Goal: Task Accomplishment & Management: Use online tool/utility

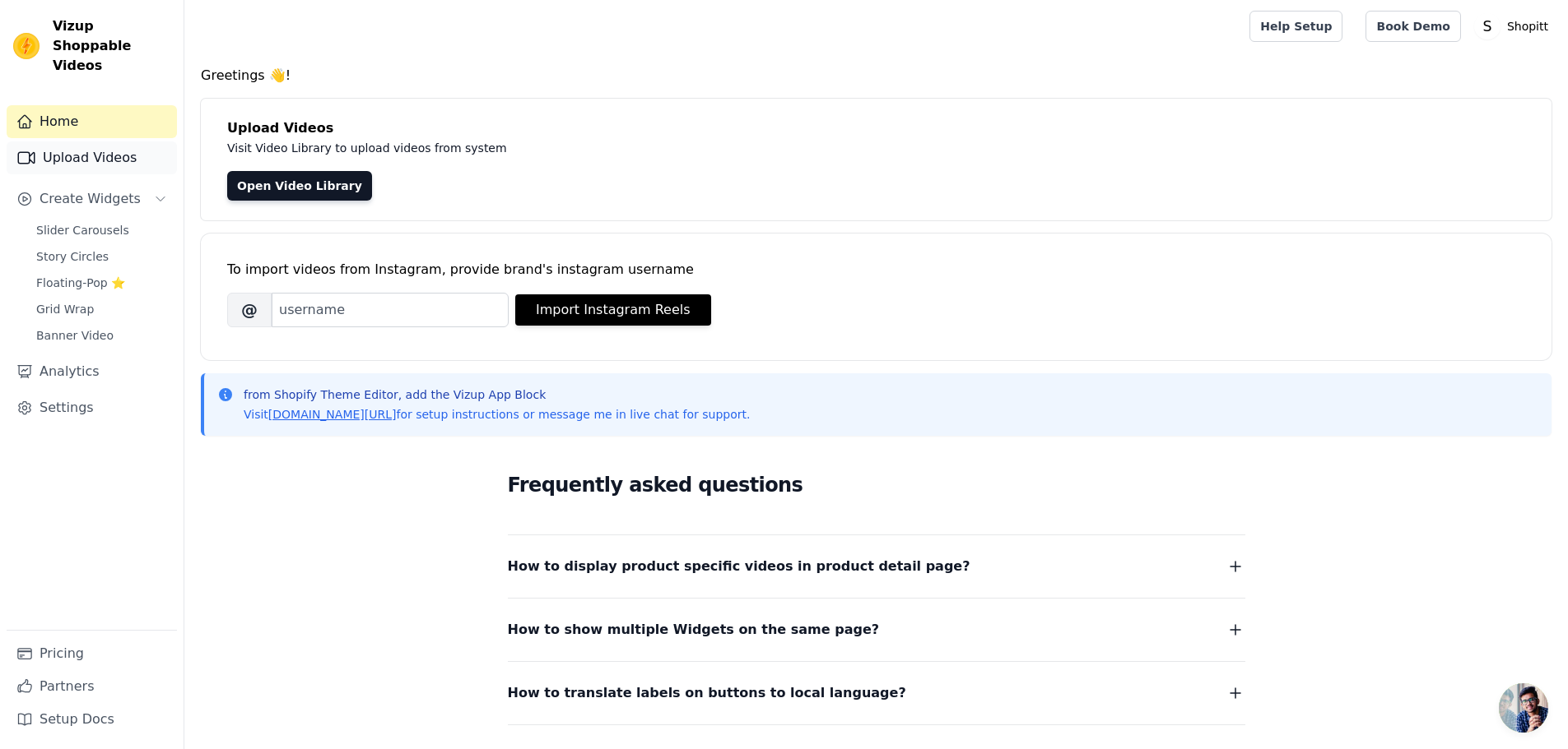
click at [73, 142] on link "Upload Videos" at bounding box center [91, 158] width 170 height 33
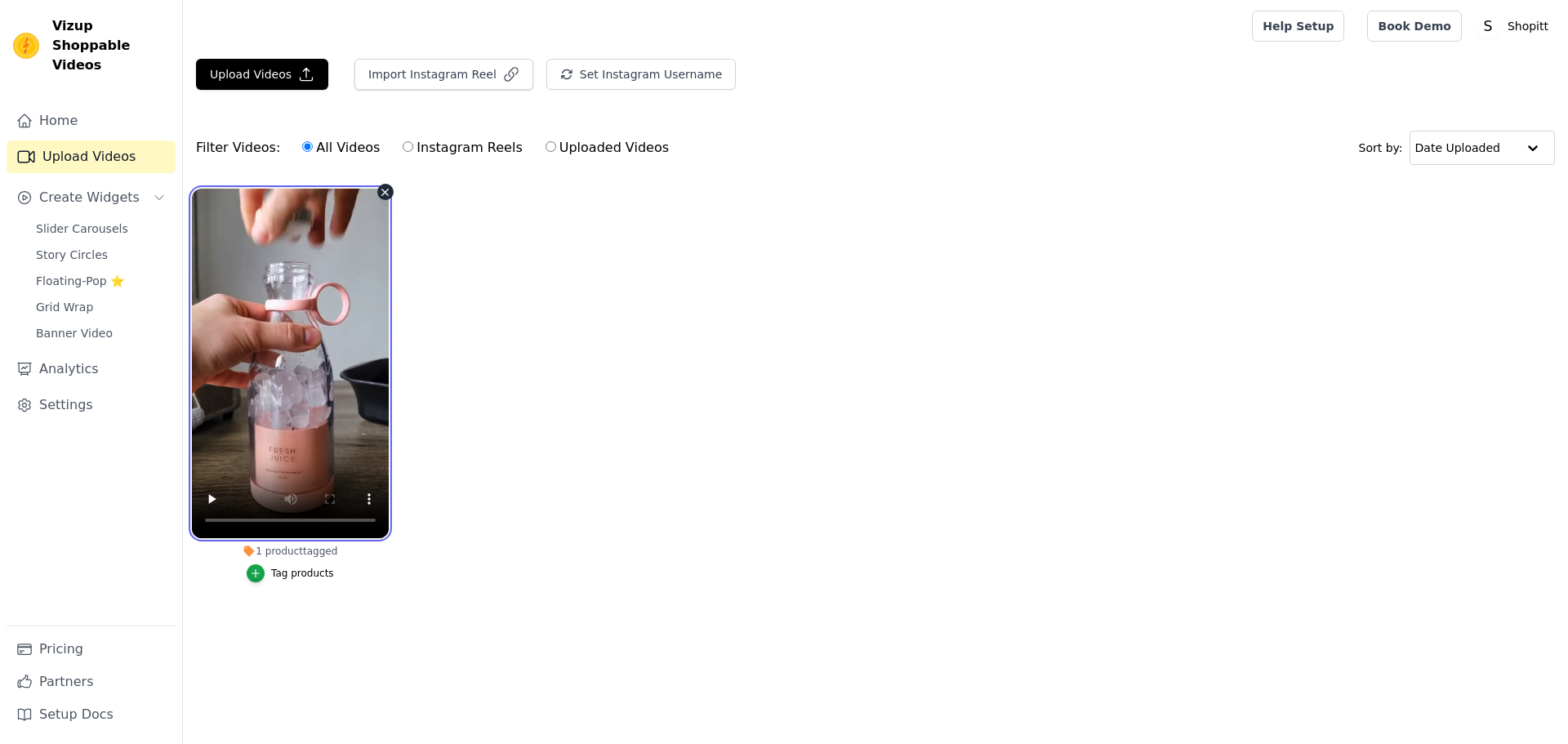
click at [304, 327] on video at bounding box center [290, 363] width 197 height 350
click at [326, 356] on video at bounding box center [290, 363] width 197 height 350
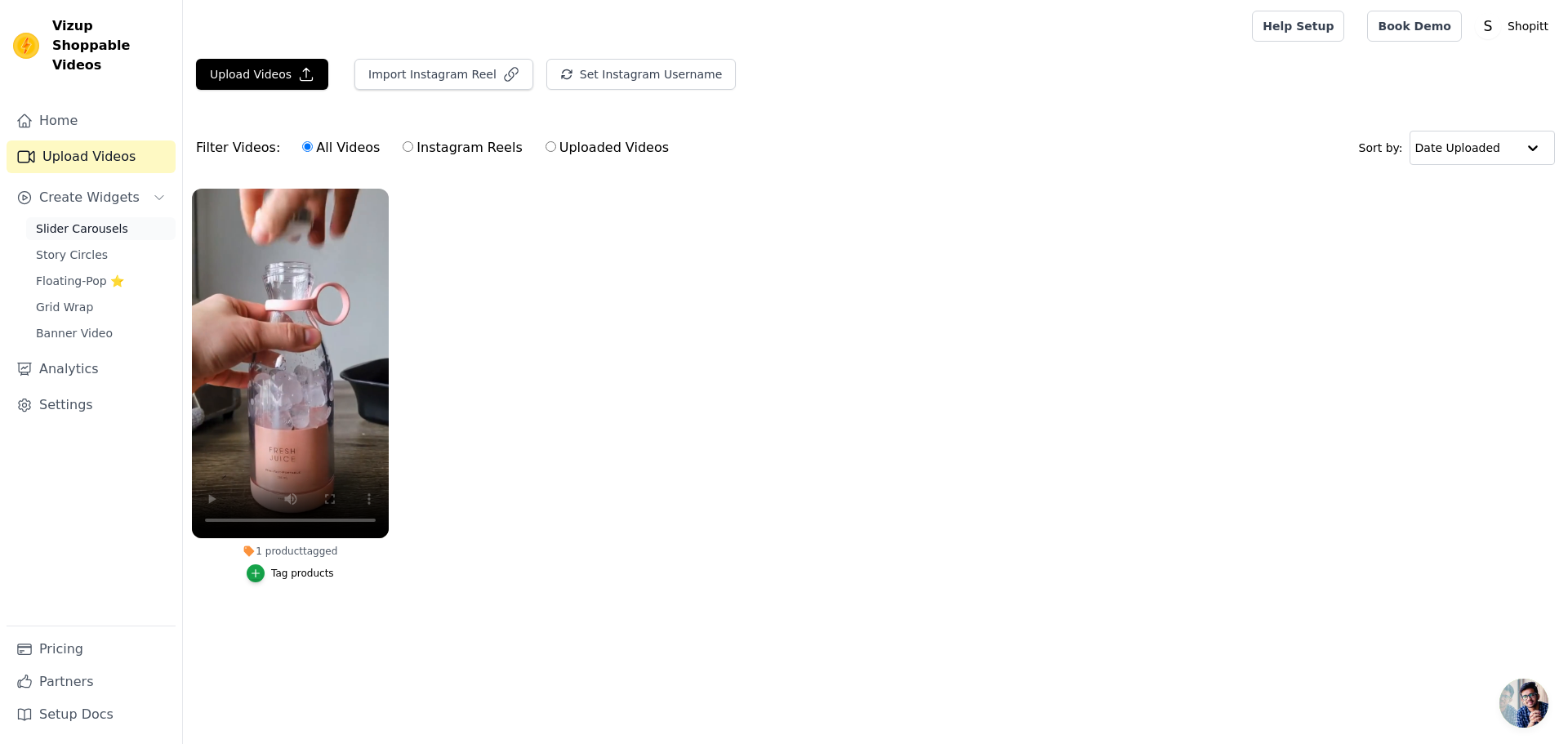
click at [95, 221] on span "Slider Carousels" at bounding box center [82, 229] width 92 height 17
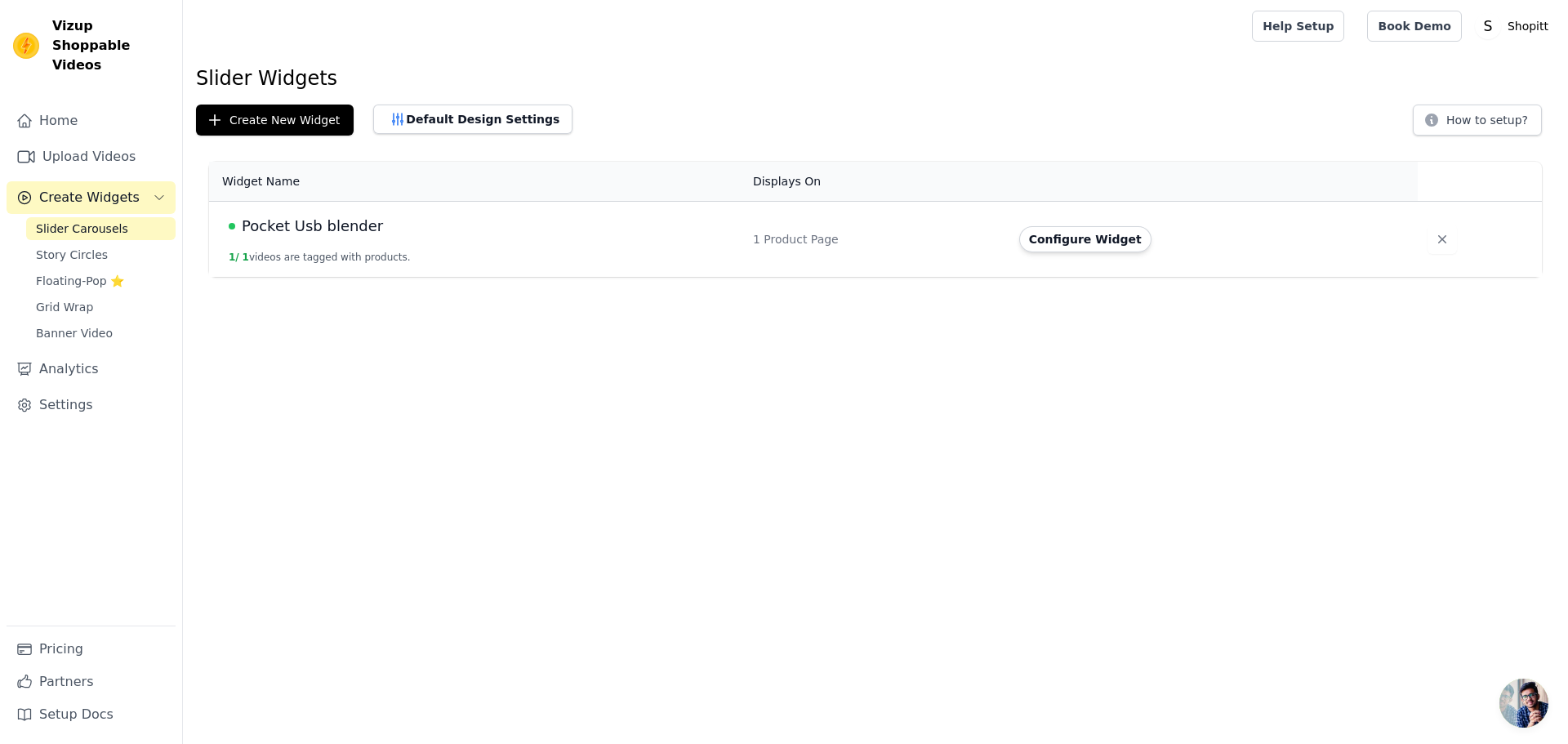
click at [503, 234] on div "Pocket Usb blender" at bounding box center [481, 226] width 505 height 23
click at [1084, 239] on button "Configure Widget" at bounding box center [1085, 239] width 132 height 26
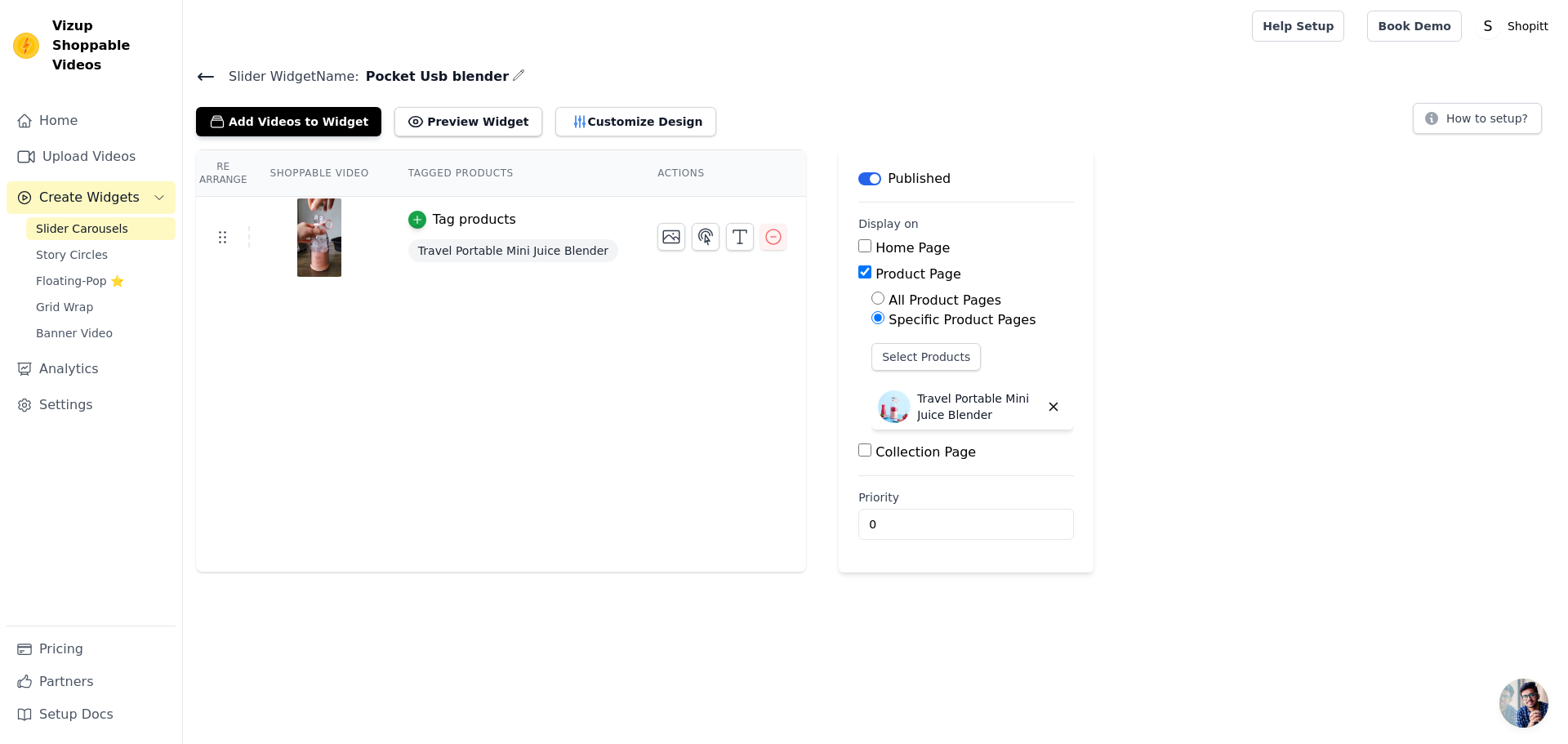
click at [890, 460] on div "Collection Page" at bounding box center [965, 453] width 216 height 19
click at [889, 450] on label "Collection Page" at bounding box center [926, 453] width 100 height 16
click at [871, 450] on input "Collection Page" at bounding box center [864, 450] width 13 height 13
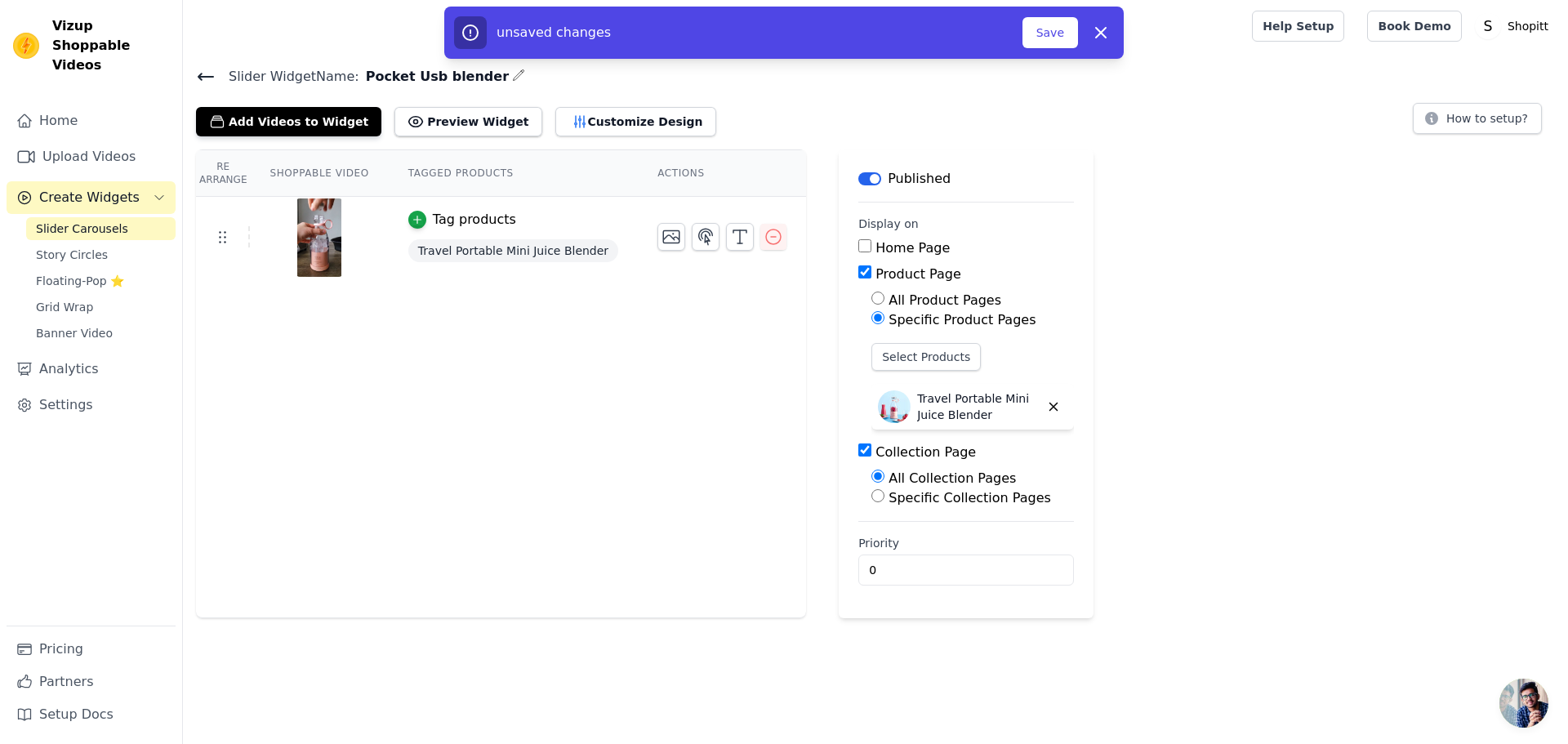
click at [889, 450] on label "Collection Page" at bounding box center [926, 453] width 100 height 16
click at [871, 450] on input "Collection Page" at bounding box center [864, 450] width 13 height 13
checkbox input "false"
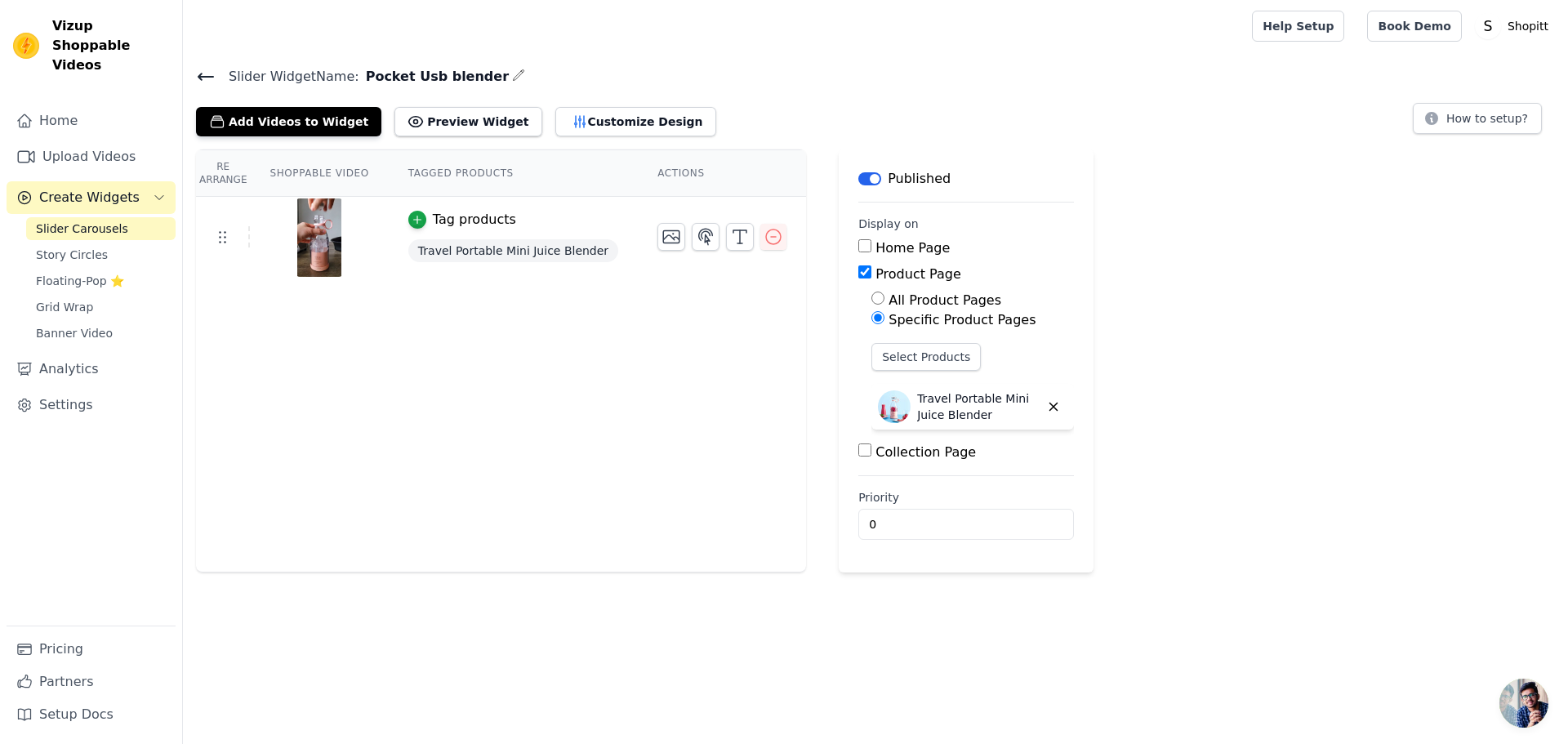
click at [900, 491] on label "Priority" at bounding box center [965, 497] width 216 height 17
click at [900, 509] on input "0" at bounding box center [965, 524] width 216 height 31
click at [936, 536] on input "0" at bounding box center [965, 524] width 216 height 31
click at [1010, 528] on input "0" at bounding box center [965, 524] width 216 height 31
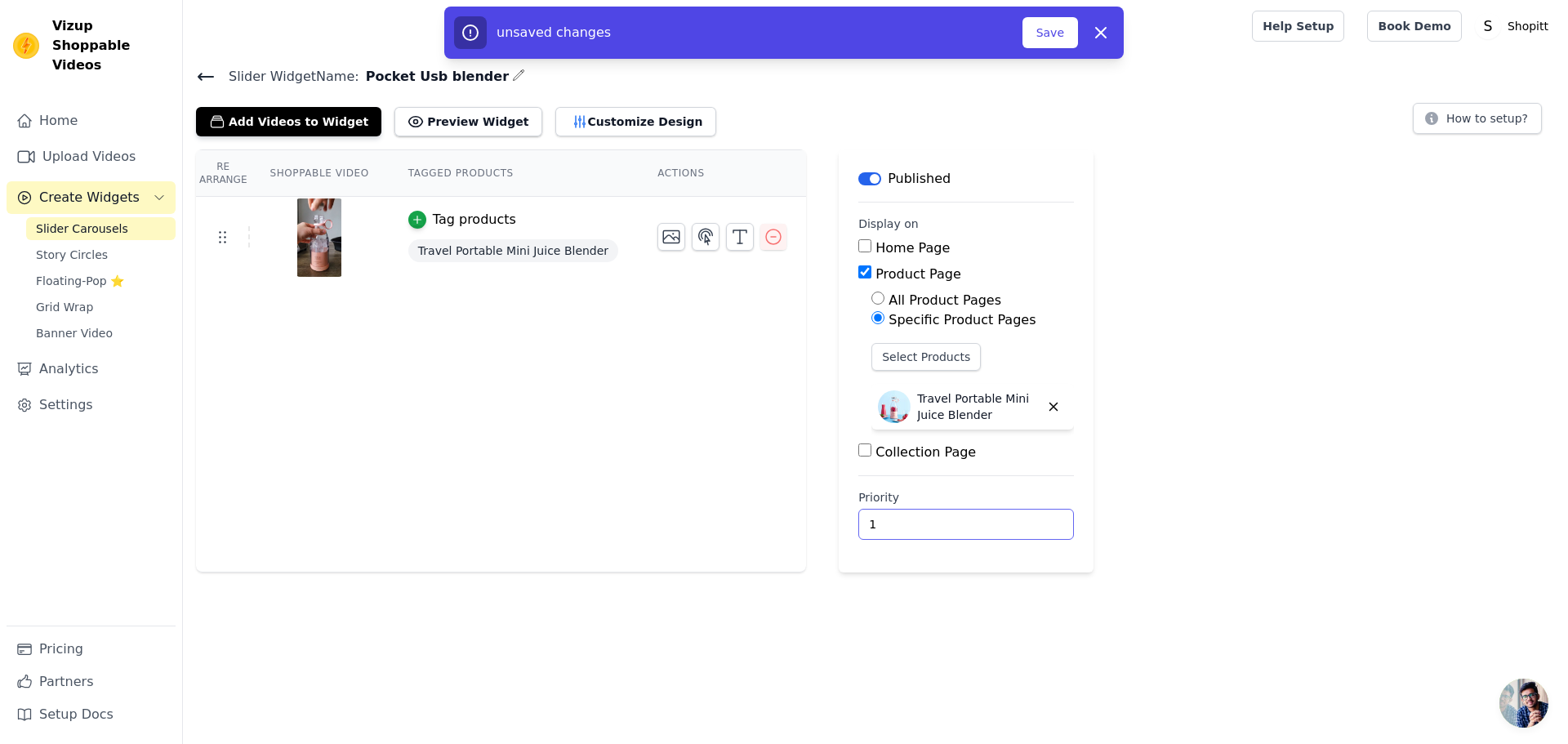
type input "1"
click at [1005, 517] on input "1" at bounding box center [965, 524] width 216 height 31
click at [662, 240] on icon "button" at bounding box center [671, 237] width 19 height 19
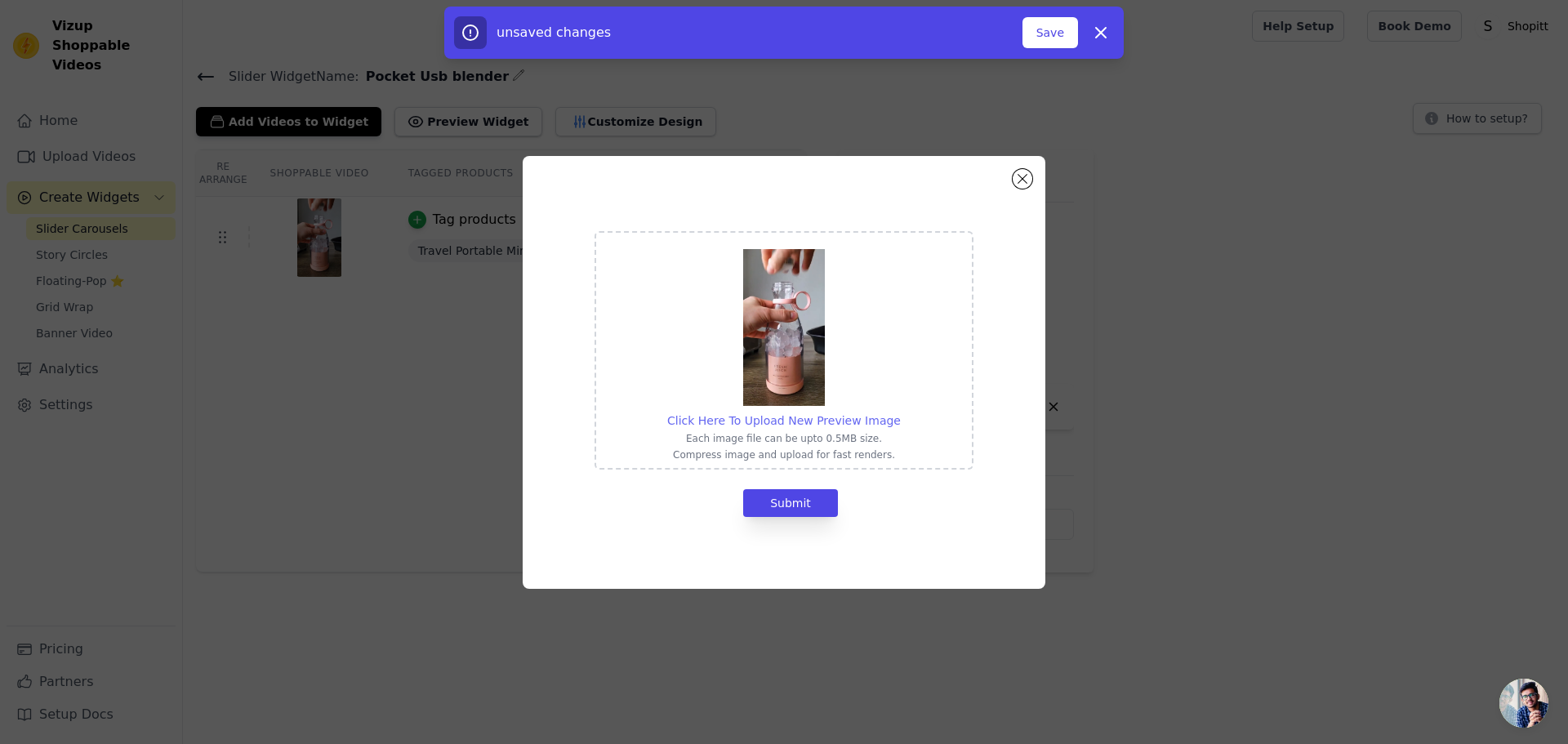
click at [787, 415] on span "Click Here To Upload New Preview Image" at bounding box center [783, 421] width 233 height 13
click at [900, 413] on input "Click Here To Upload New Preview Image Each image file can be upto 0.5MB size. …" at bounding box center [900, 412] width 1 height 1
click at [788, 416] on span "Click Here To Upload New Preview Image" at bounding box center [783, 421] width 233 height 13
click at [900, 413] on input "Click Here To Upload New Preview Image Each image file can be upto 0.5MB size. …" at bounding box center [900, 412] width 1 height 1
type input "C:\fakepath\7711699471.jpeg"
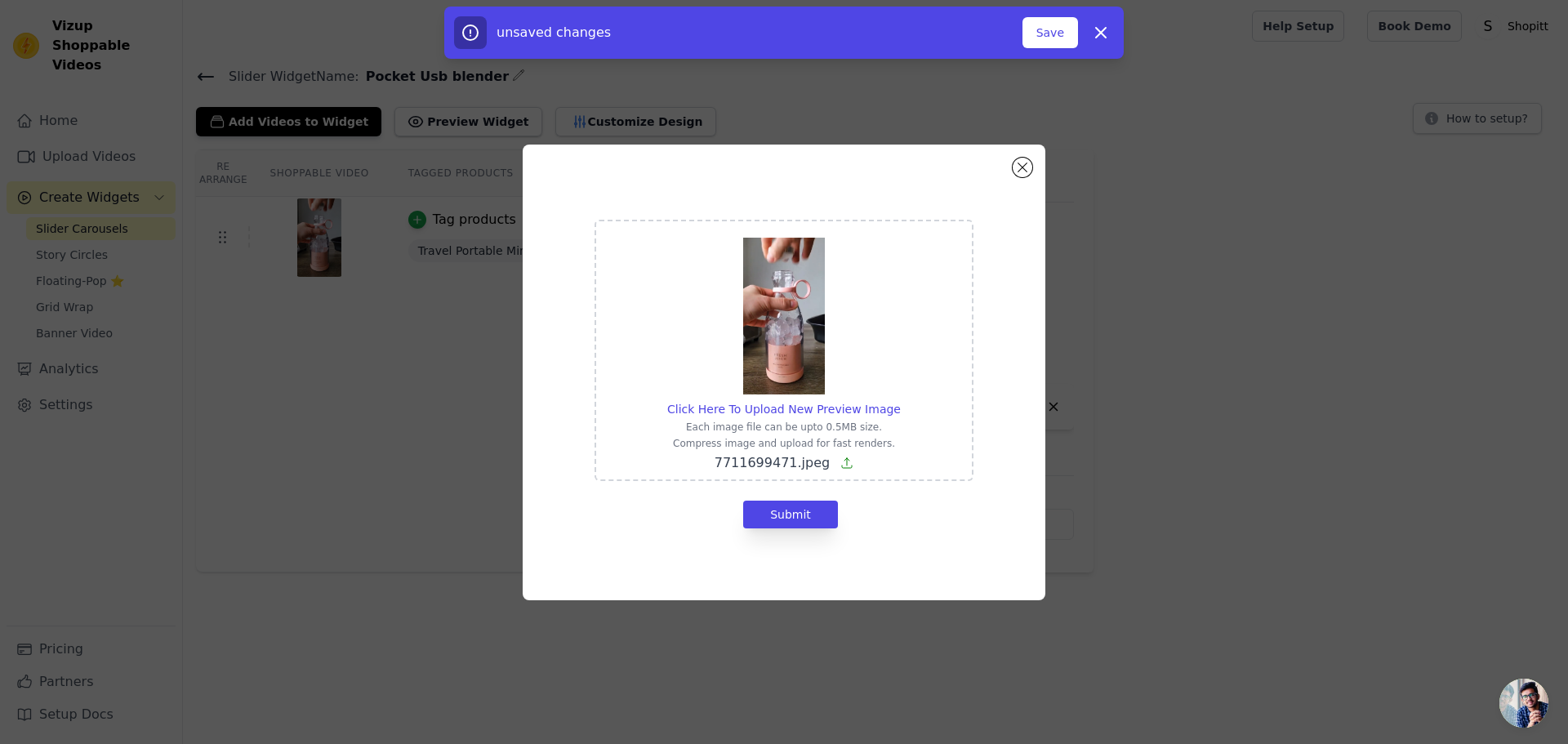
click at [840, 463] on icon at bounding box center [846, 463] width 13 height 13
click at [900, 401] on input "Click Here To Upload New Preview Image Each image file can be upto 0.5MB size. …" at bounding box center [900, 401] width 1 height 1
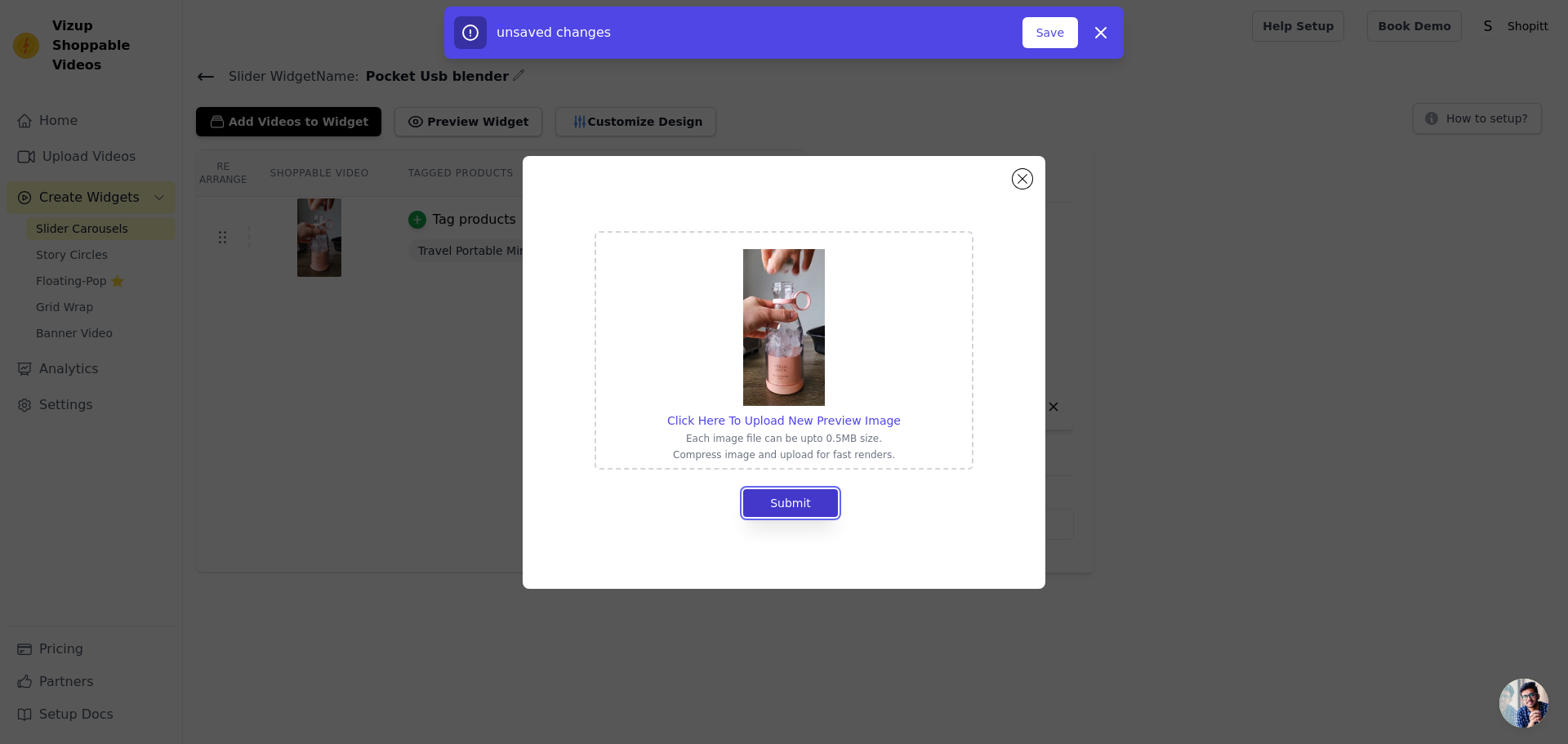
click at [814, 497] on button "Submit" at bounding box center [791, 504] width 95 height 28
click at [793, 501] on button "Submit" at bounding box center [791, 504] width 95 height 28
click at [1014, 175] on button "Close modal" at bounding box center [1022, 179] width 19 height 19
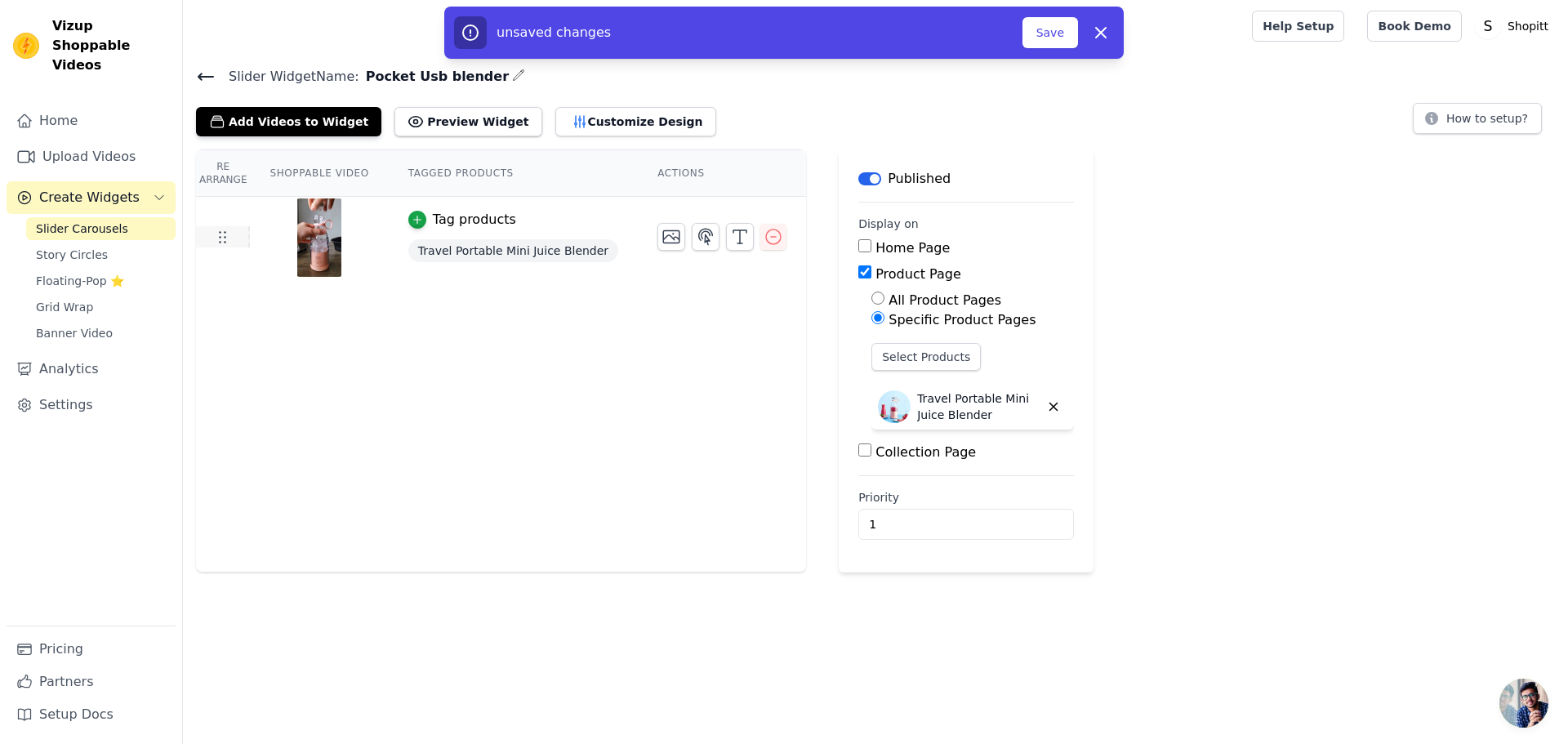
click at [220, 232] on use at bounding box center [223, 238] width 6 height 11
click at [217, 239] on icon at bounding box center [222, 237] width 19 height 19
click at [764, 239] on icon "button" at bounding box center [773, 237] width 19 height 19
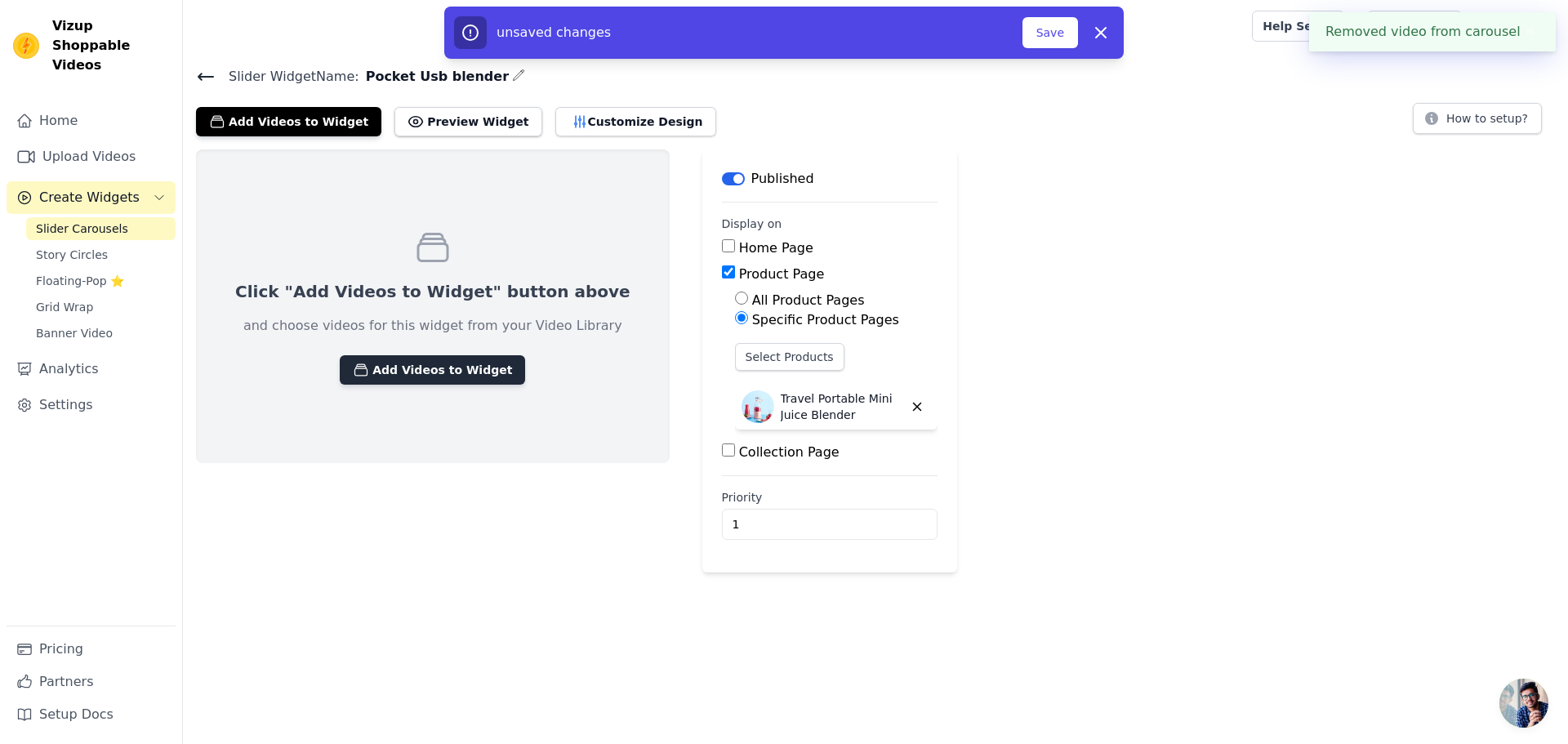
click at [421, 369] on button "Add Videos to Widget" at bounding box center [432, 370] width 186 height 29
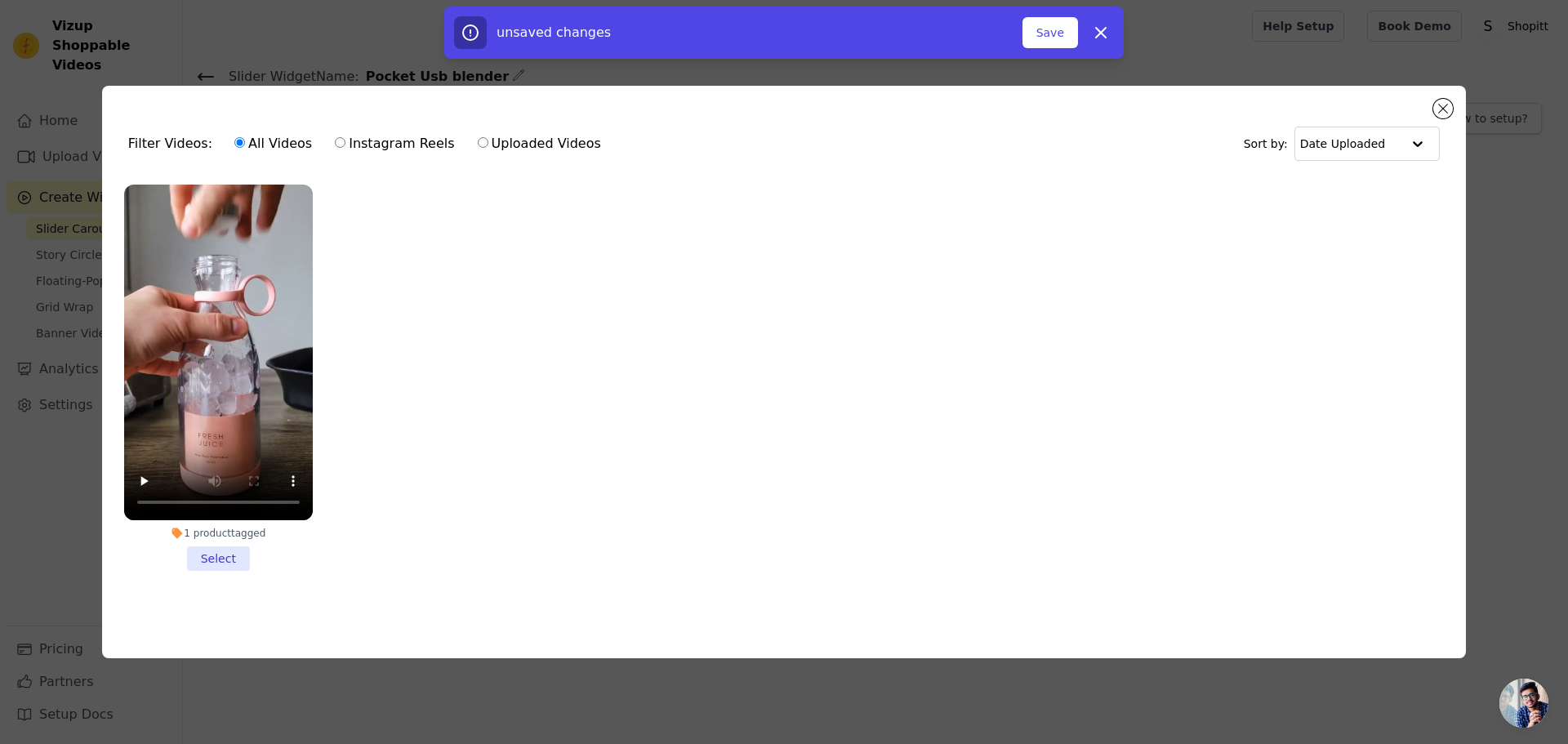
click at [207, 553] on li "1 product tagged Select" at bounding box center [218, 378] width 188 height 387
click at [0, 0] on input "1 product tagged Select" at bounding box center [0, 0] width 0 height 0
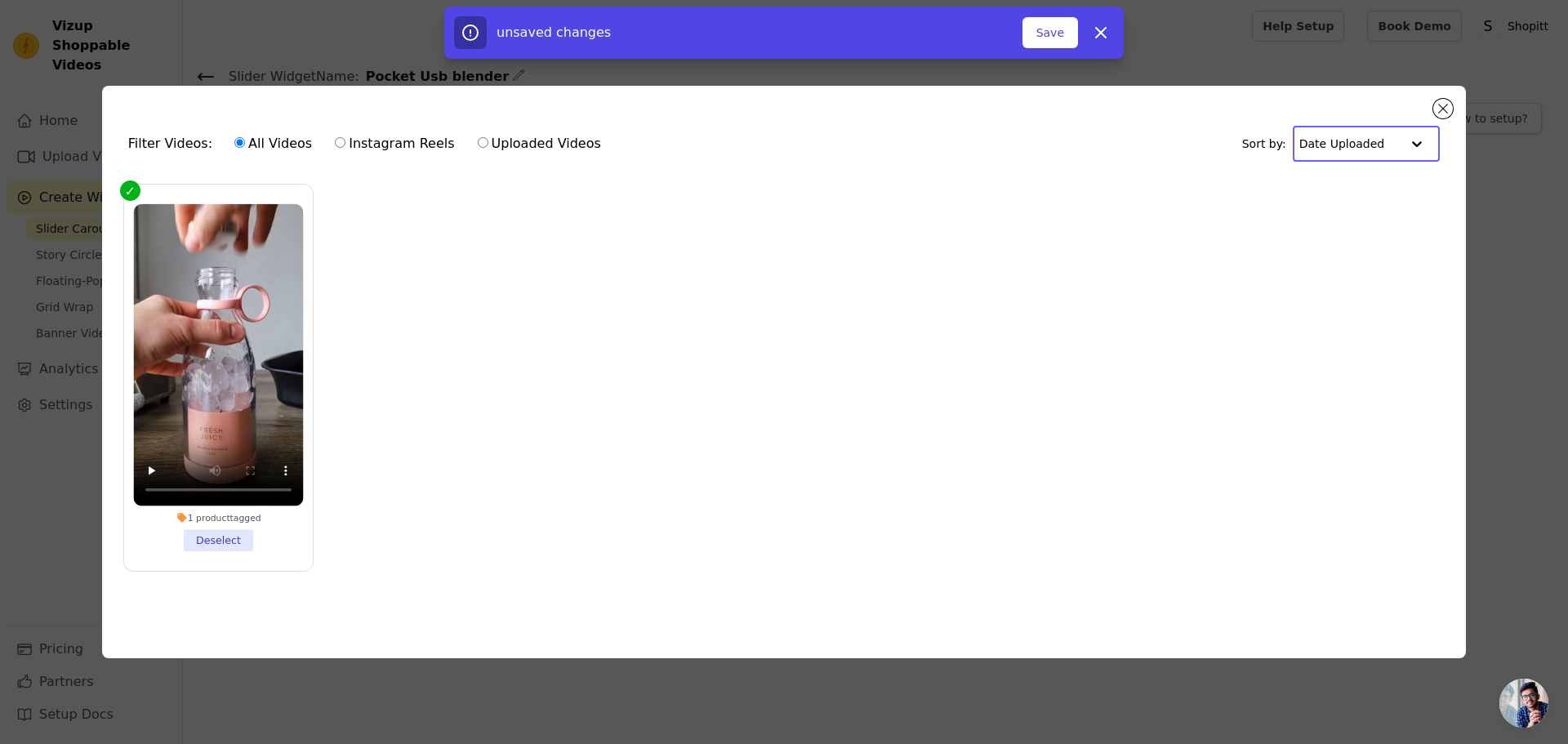
click at [1395, 148] on input "text" at bounding box center [1350, 144] width 101 height 33
click at [241, 141] on label "All Videos" at bounding box center [273, 144] width 79 height 21
click at [241, 141] on input "All Videos" at bounding box center [239, 143] width 11 height 11
click at [1032, 26] on button "Save" at bounding box center [1050, 32] width 55 height 31
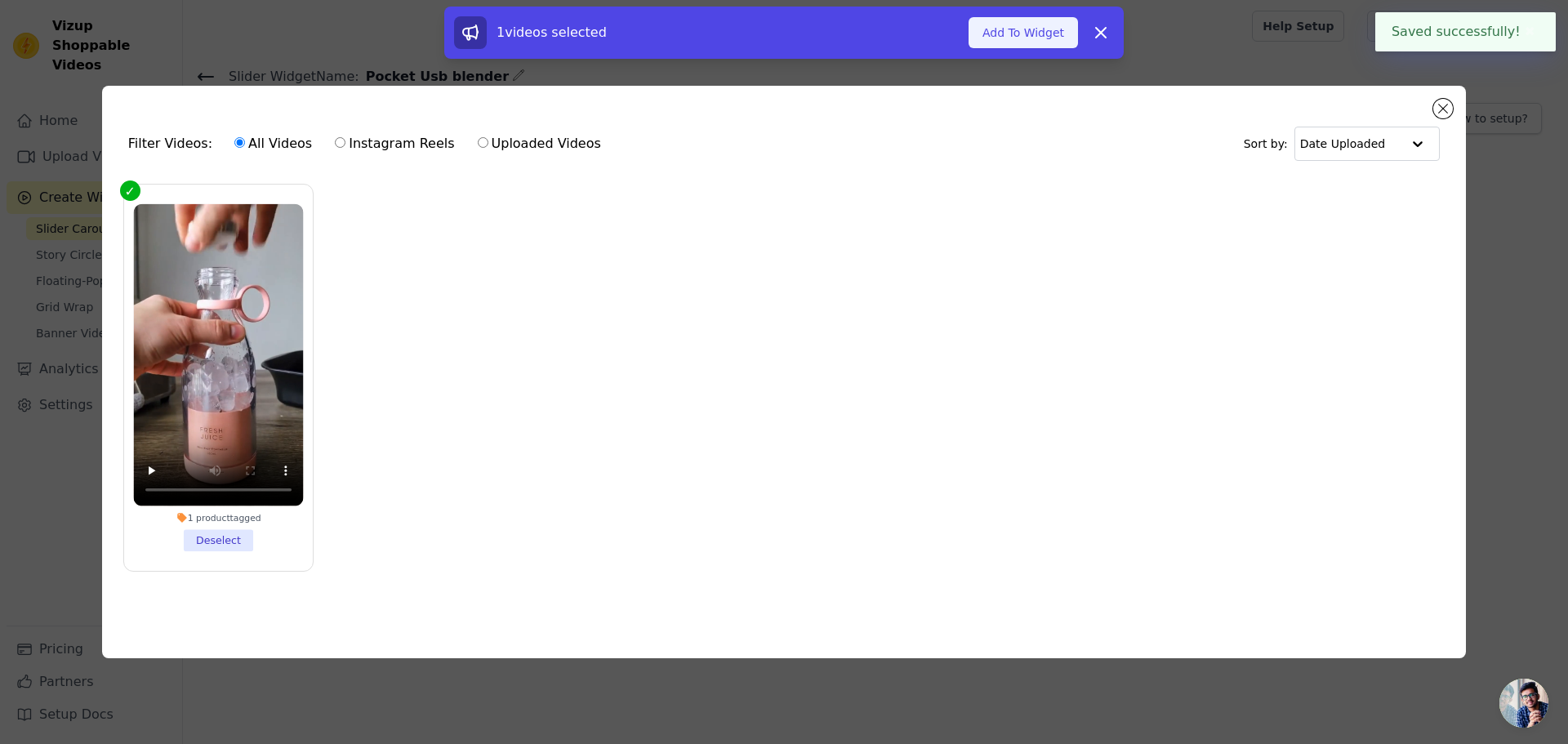
click at [1033, 39] on button "Add To Widget" at bounding box center [1023, 32] width 109 height 31
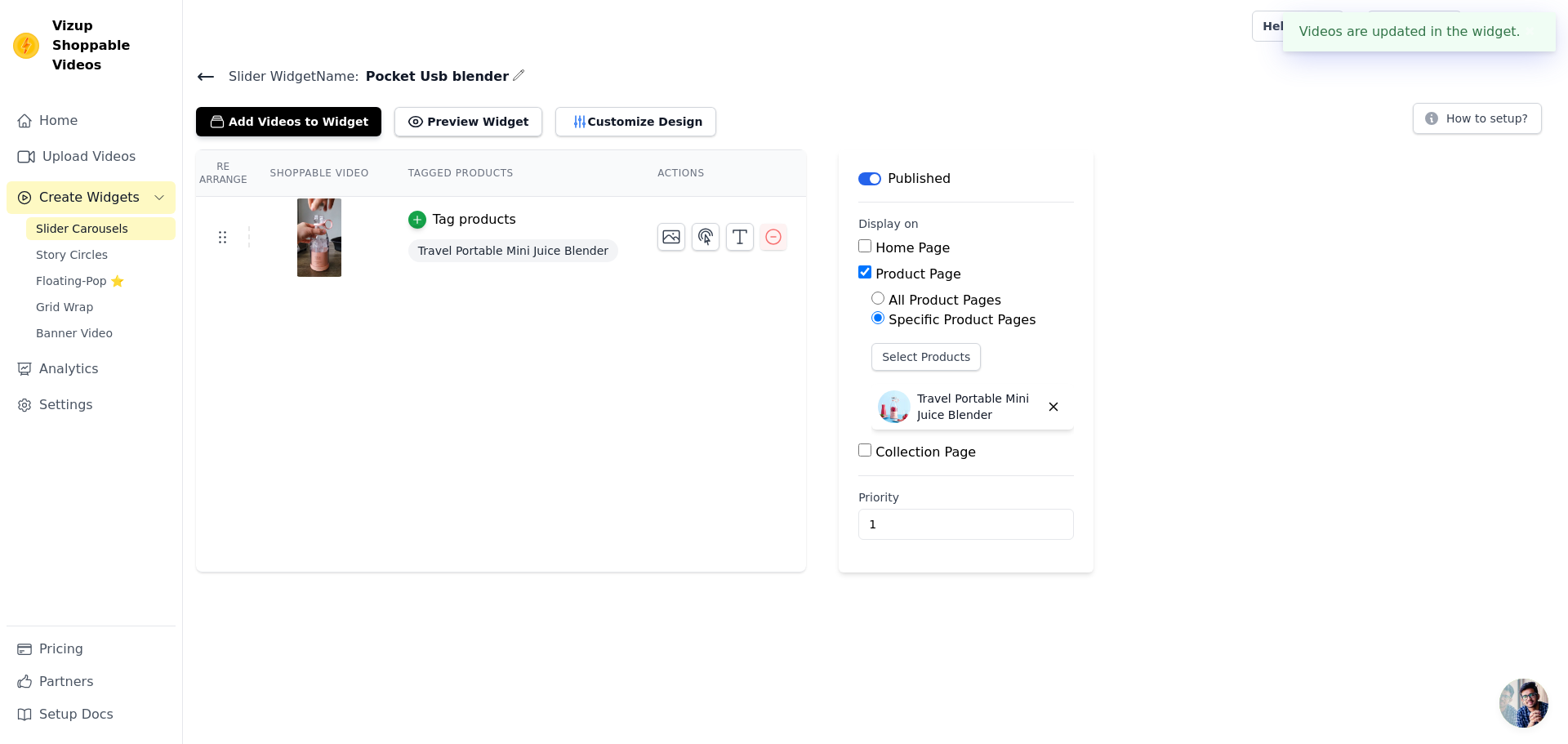
click at [876, 254] on label "Home Page" at bounding box center [912, 248] width 74 height 16
click at [858, 253] on input "Home Page" at bounding box center [864, 246] width 13 height 13
checkbox input "true"
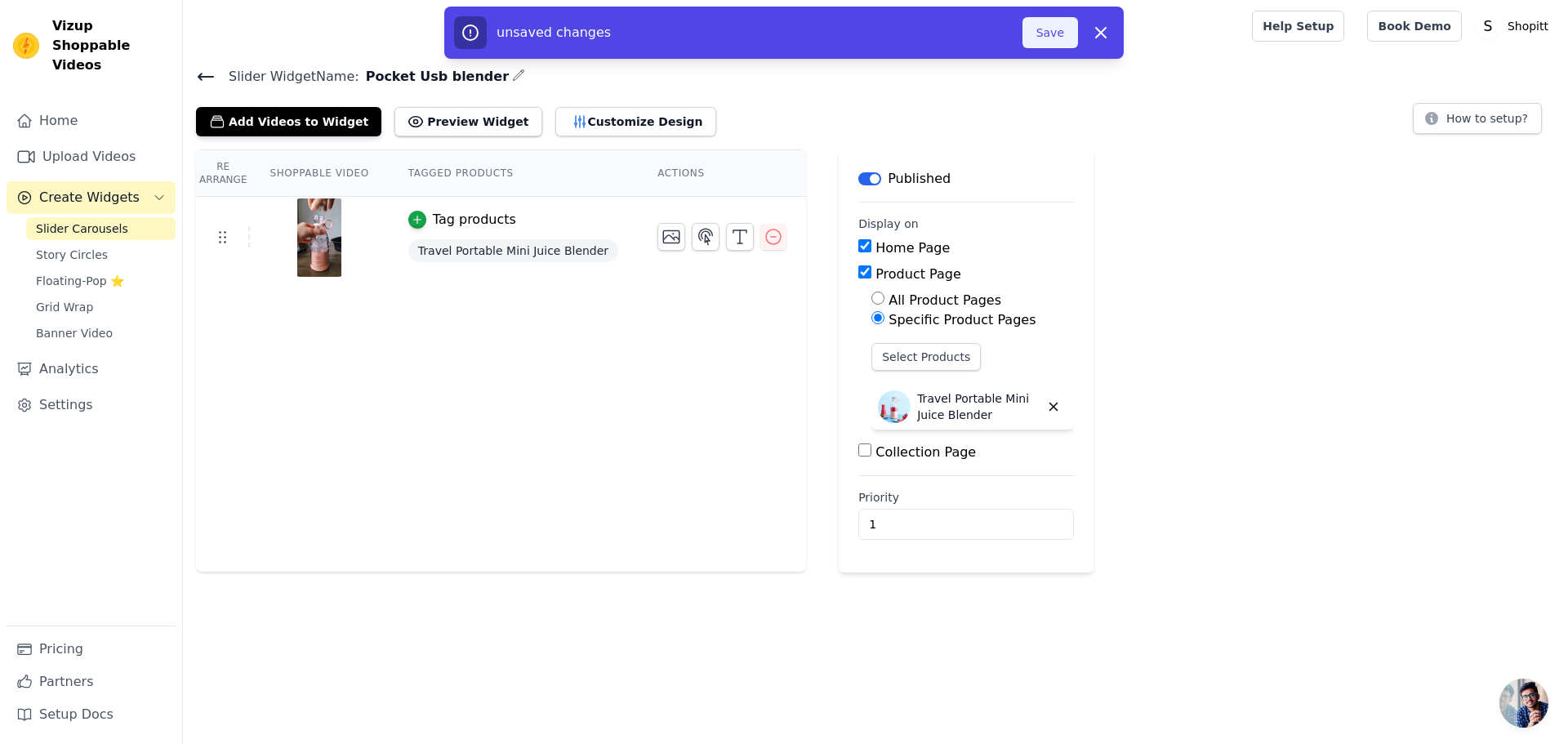
click at [1065, 33] on button "Save" at bounding box center [1050, 32] width 55 height 31
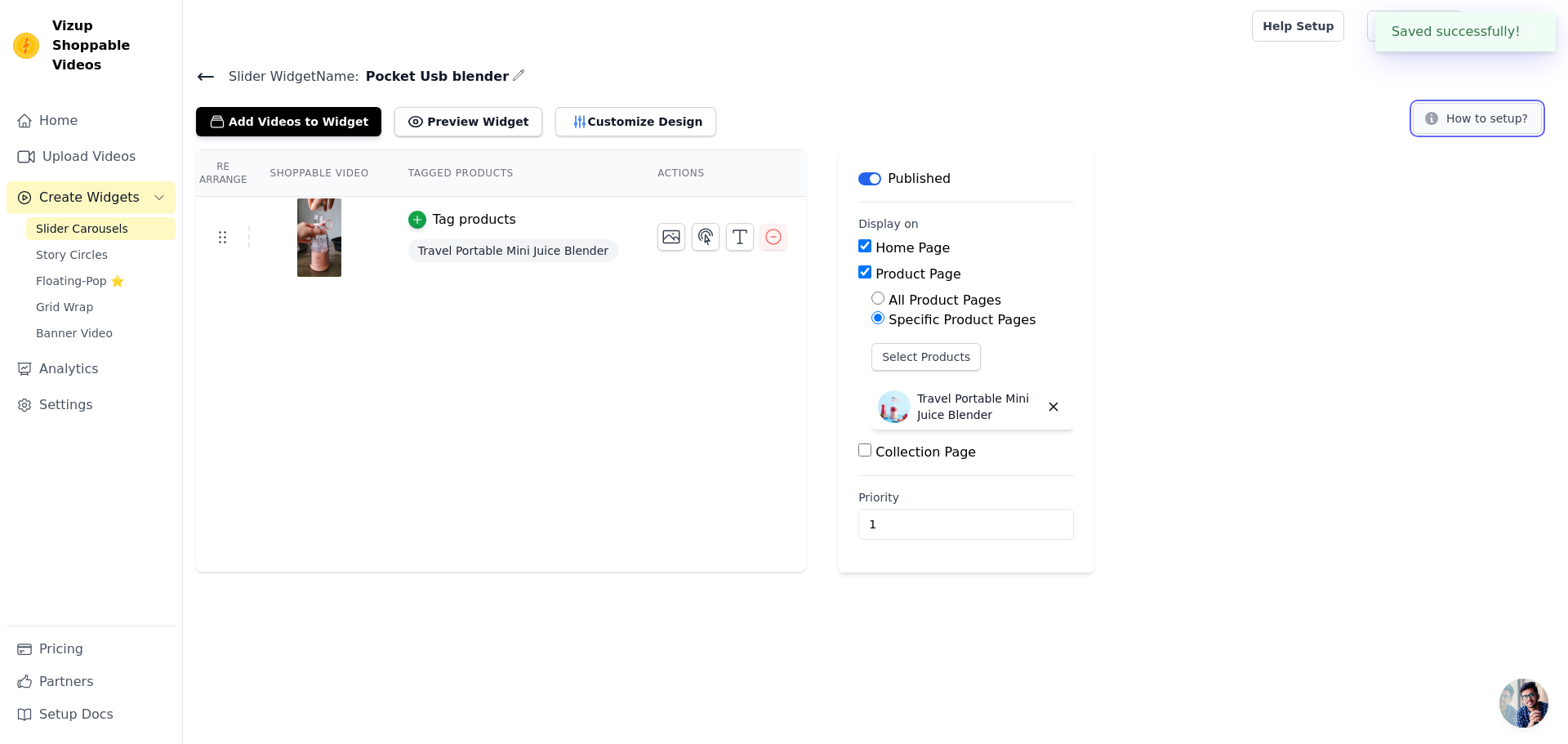
click at [1483, 119] on button "How to setup?" at bounding box center [1477, 118] width 129 height 31
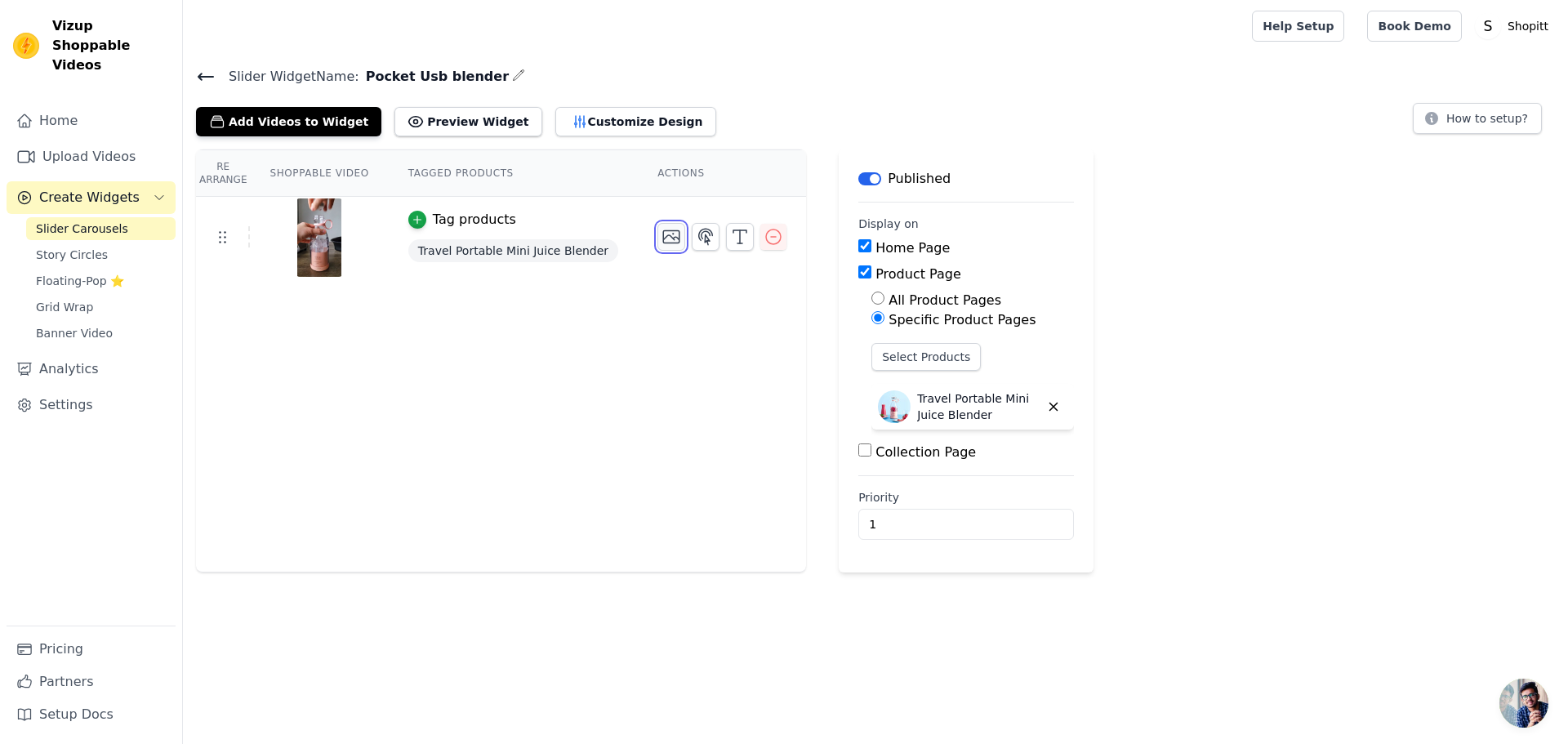
click at [663, 243] on icon "button" at bounding box center [671, 238] width 17 height 12
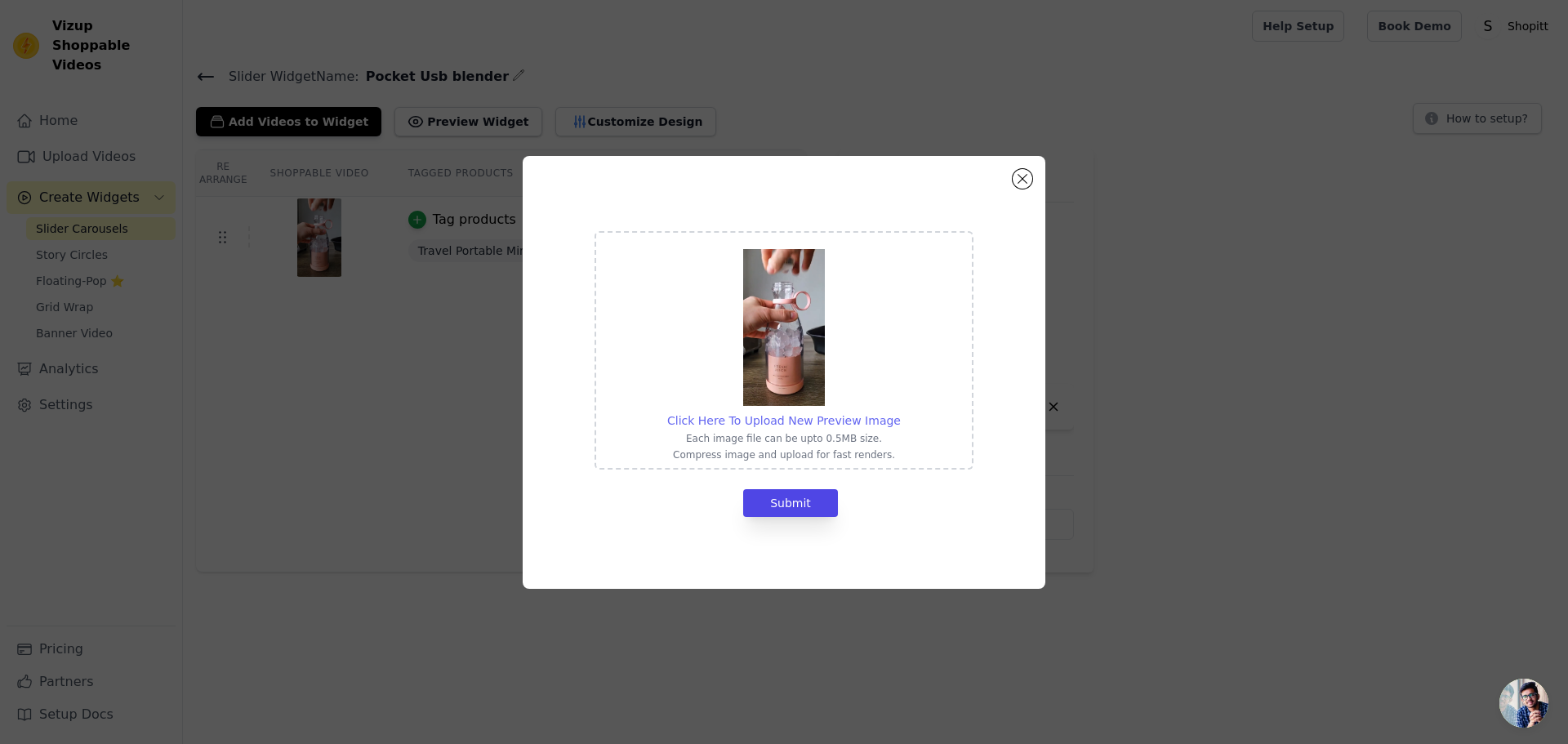
click at [819, 425] on span "Click Here To Upload New Preview Image" at bounding box center [783, 421] width 233 height 13
click at [900, 413] on input "Click Here To Upload New Preview Image Each image file can be upto 0.5MB size. …" at bounding box center [900, 412] width 1 height 1
type input "C:\fakepath\6172228432.jpeg"
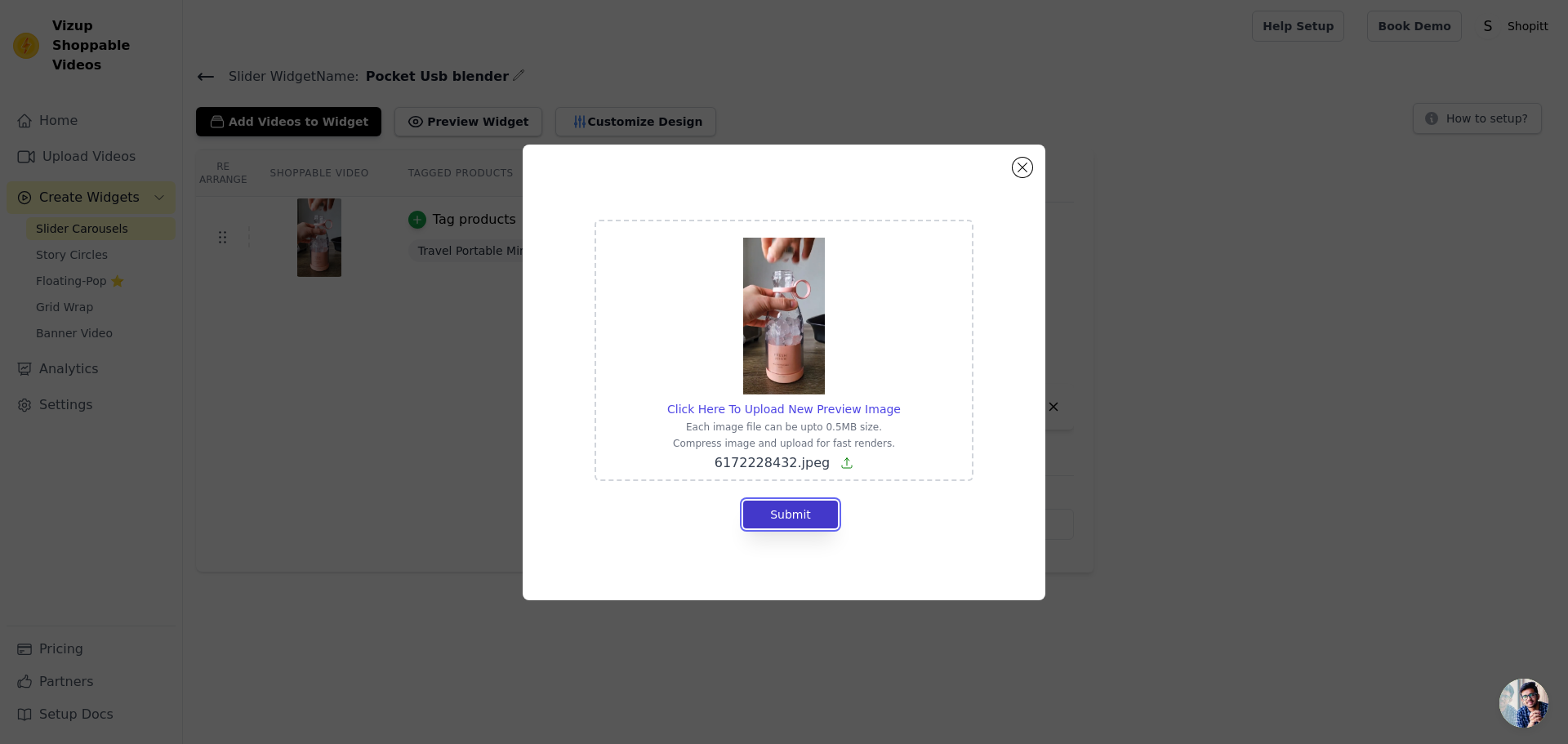
click at [810, 515] on button "Submit" at bounding box center [791, 515] width 95 height 28
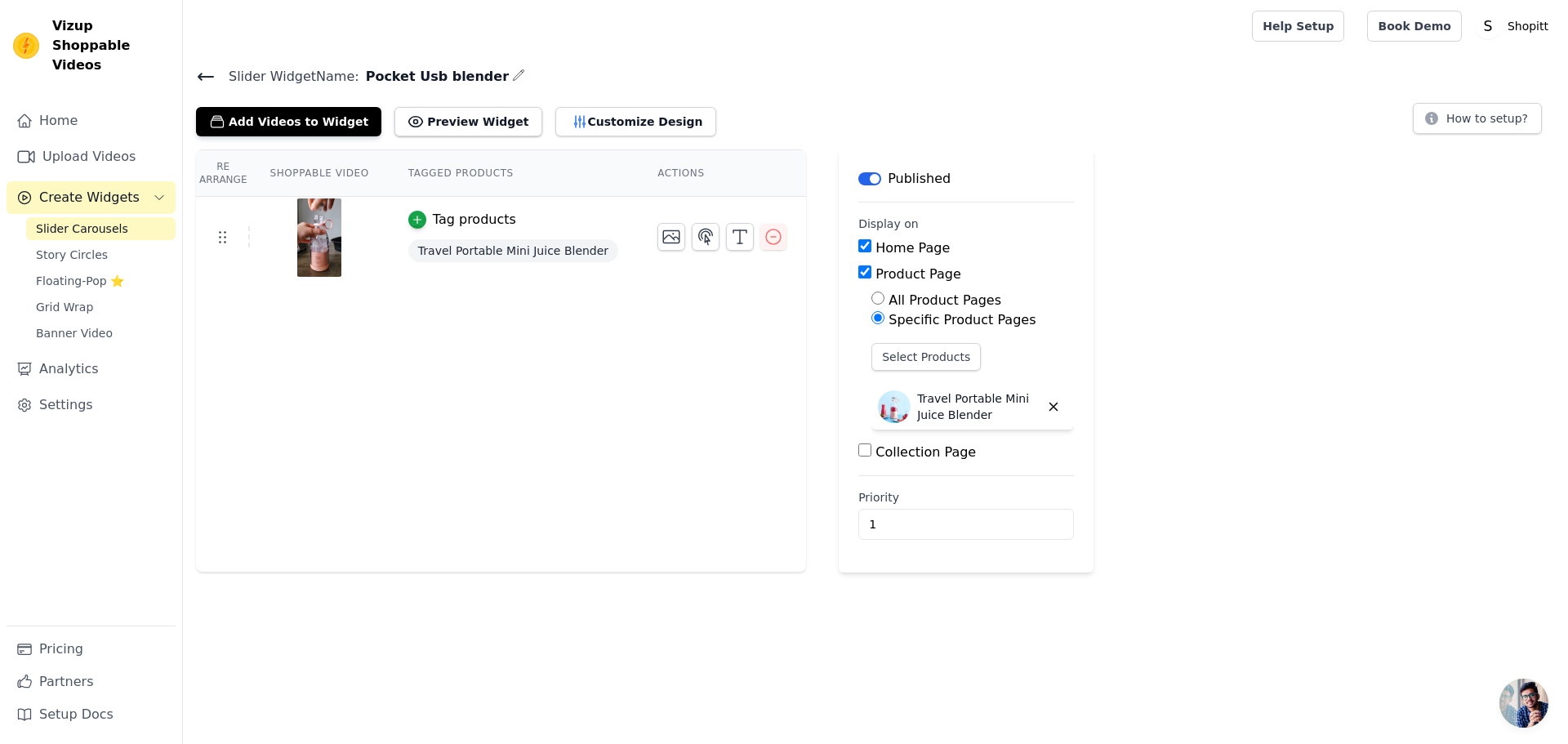
click at [858, 453] on input "Collection Page" at bounding box center [864, 450] width 13 height 13
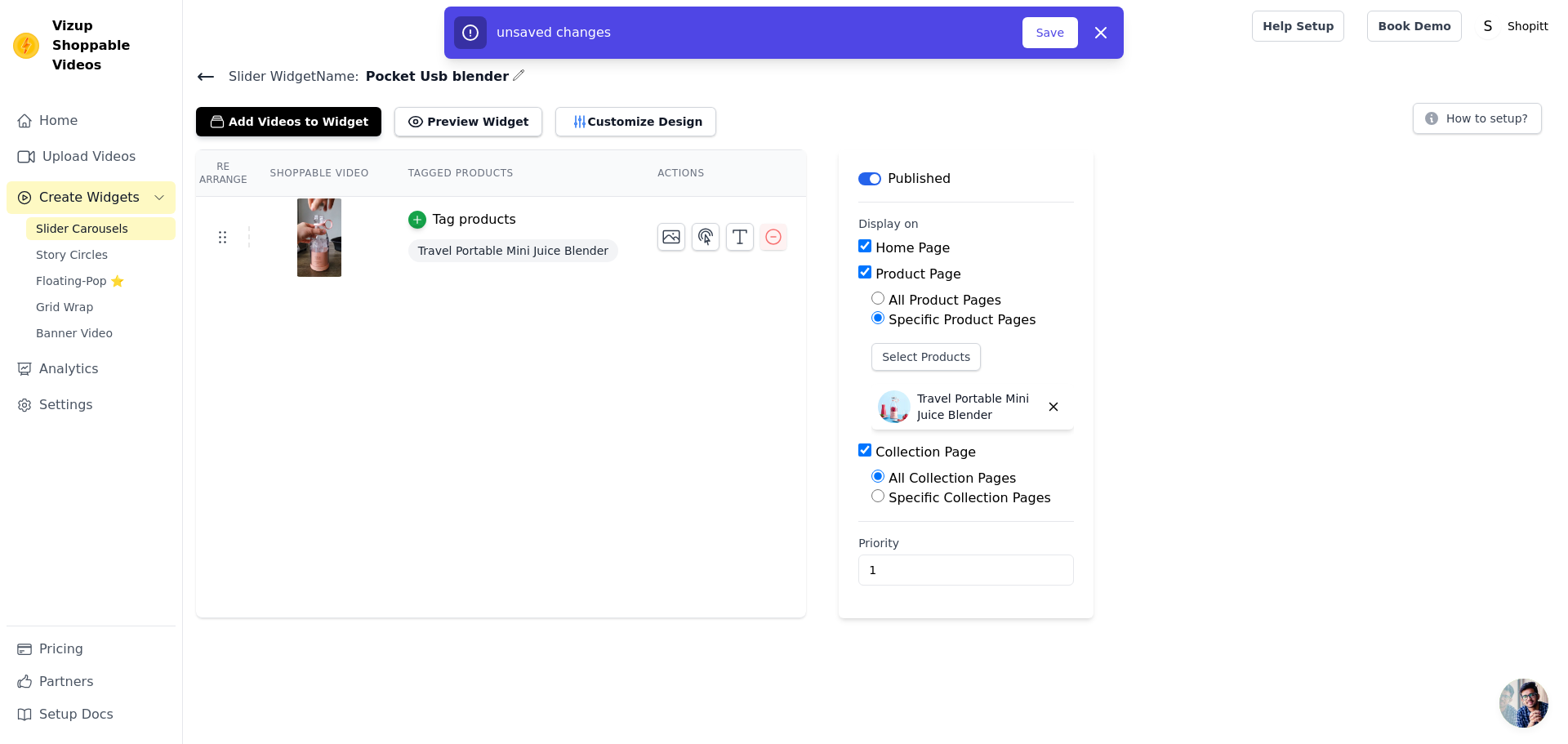
click at [858, 453] on input "Collection Page" at bounding box center [864, 450] width 13 height 13
checkbox input "false"
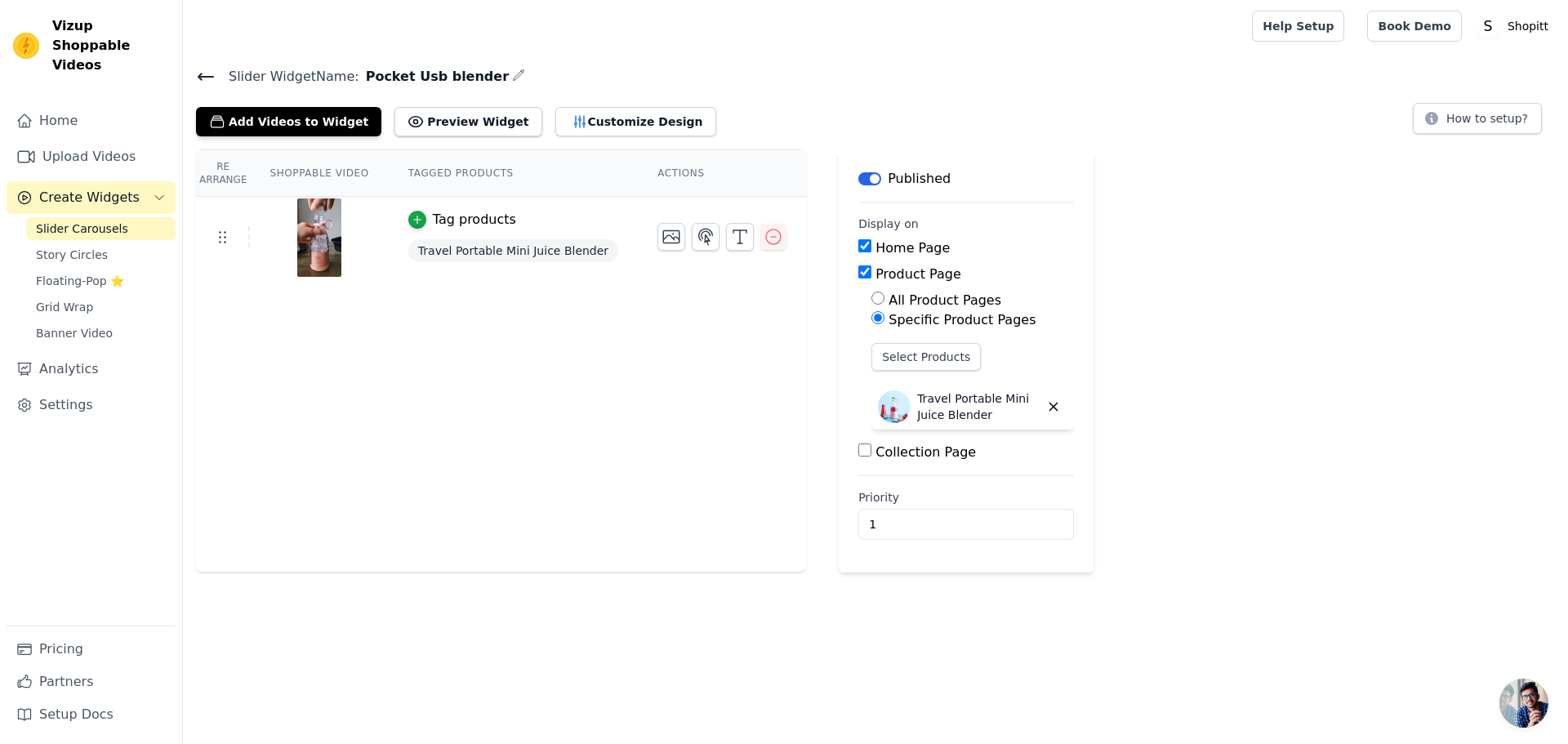
click at [858, 275] on input "Product Page" at bounding box center [864, 272] width 13 height 13
checkbox input "false"
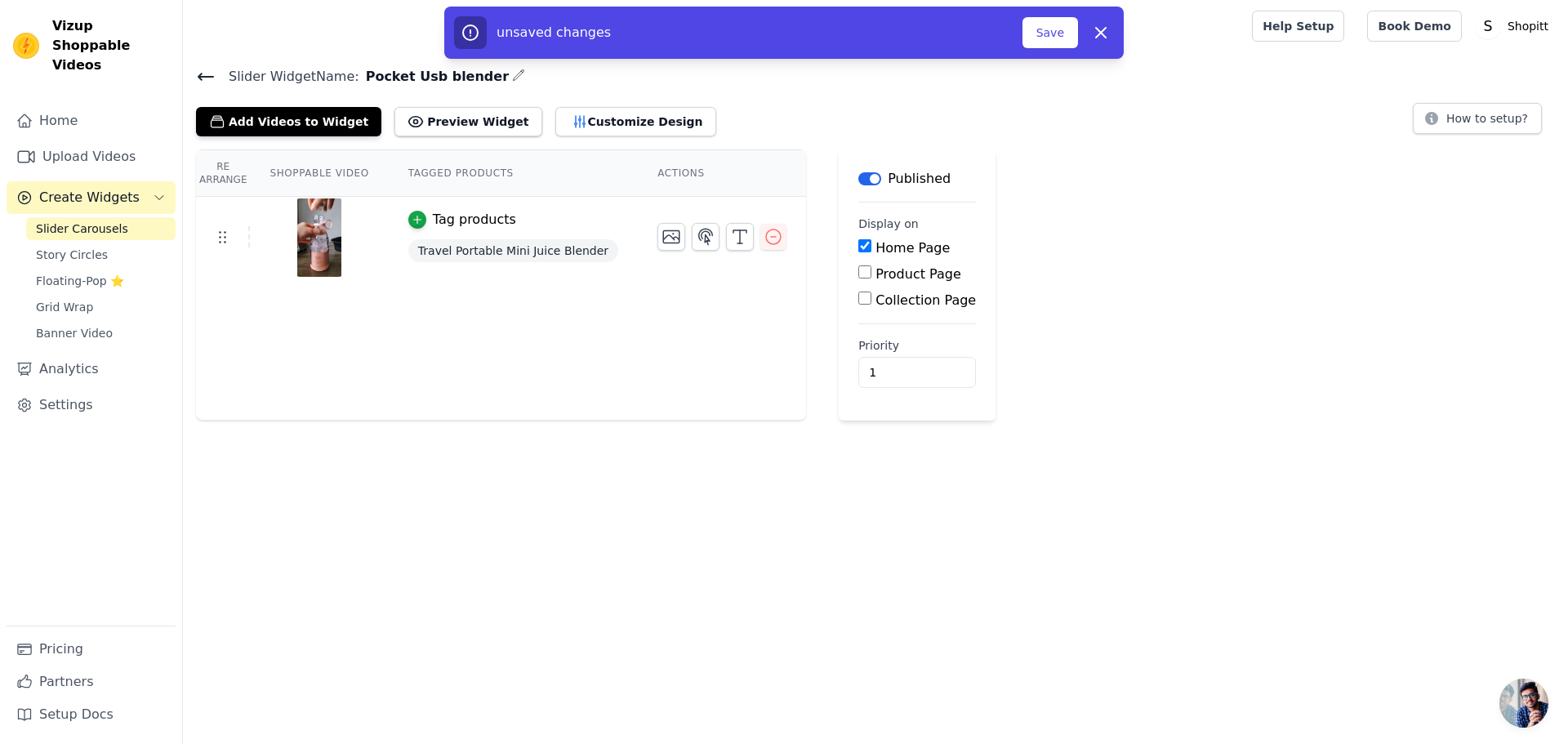
click at [858, 243] on input "Home Page" at bounding box center [864, 246] width 13 height 13
checkbox input "true"
click at [1064, 33] on button "Save" at bounding box center [1050, 32] width 55 height 31
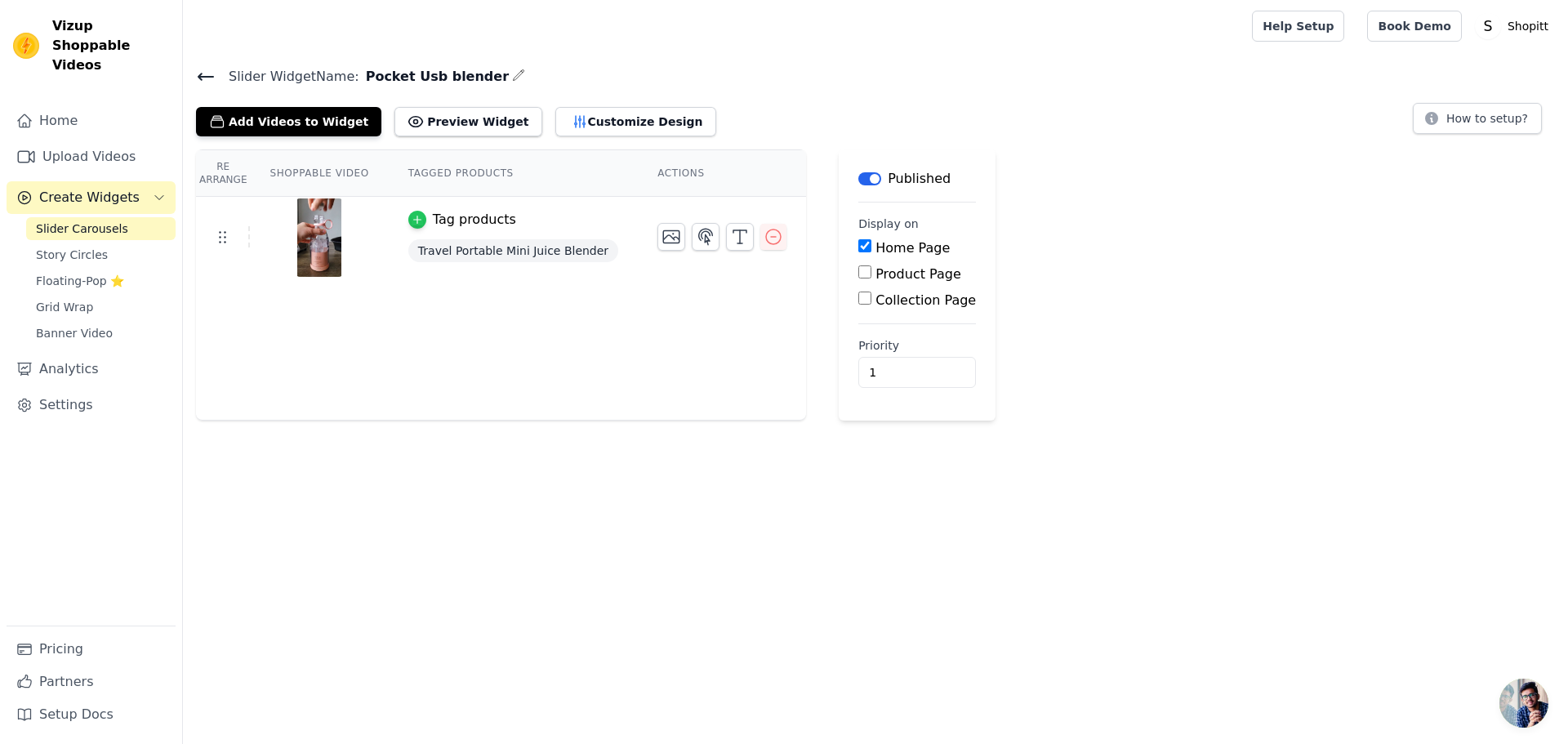
click at [412, 215] on icon "button" at bounding box center [417, 219] width 11 height 11
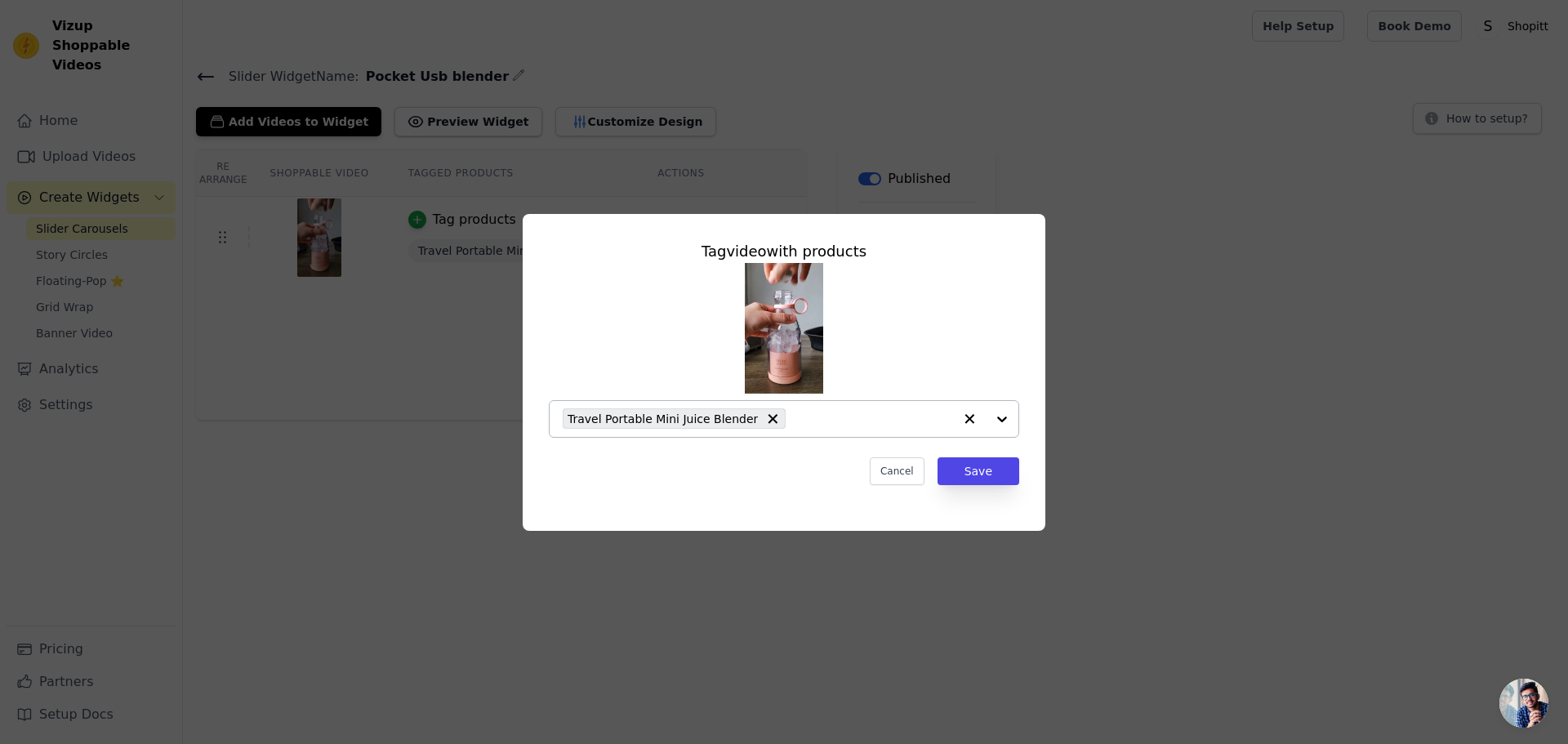
click at [884, 423] on input "text" at bounding box center [873, 419] width 159 height 19
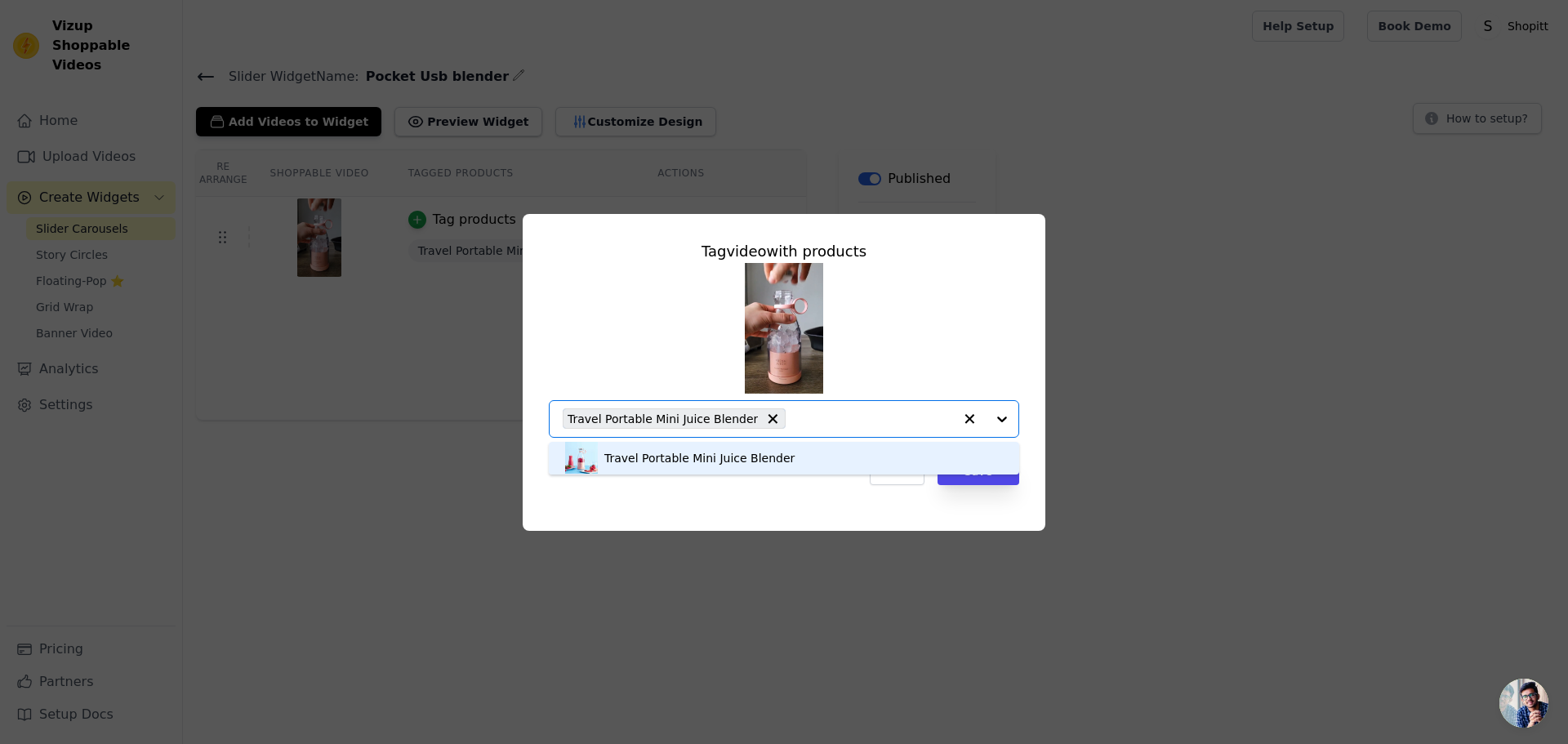
click at [811, 417] on input "text" at bounding box center [873, 419] width 159 height 19
type input "j"
click at [742, 523] on div "Tag video with products Travel Portable Mini Juice Blender Option Travel Portab…" at bounding box center [784, 372] width 523 height 317
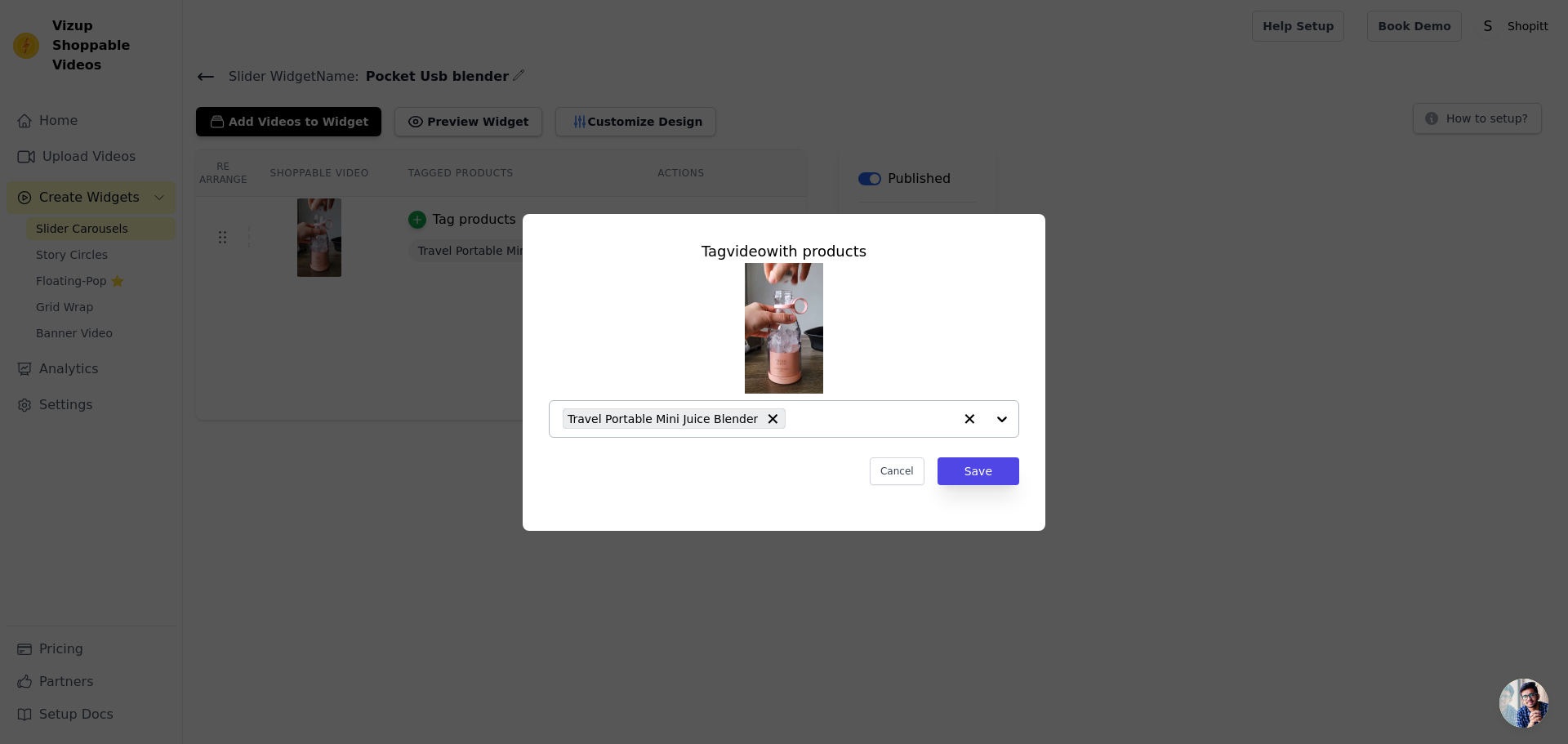
click at [998, 416] on div at bounding box center [985, 419] width 65 height 36
click at [984, 500] on div "Tag video with products Travel Portable Mini Juice Blender Cancel Save" at bounding box center [784, 372] width 523 height 317
click at [977, 468] on button "Save" at bounding box center [978, 472] width 82 height 28
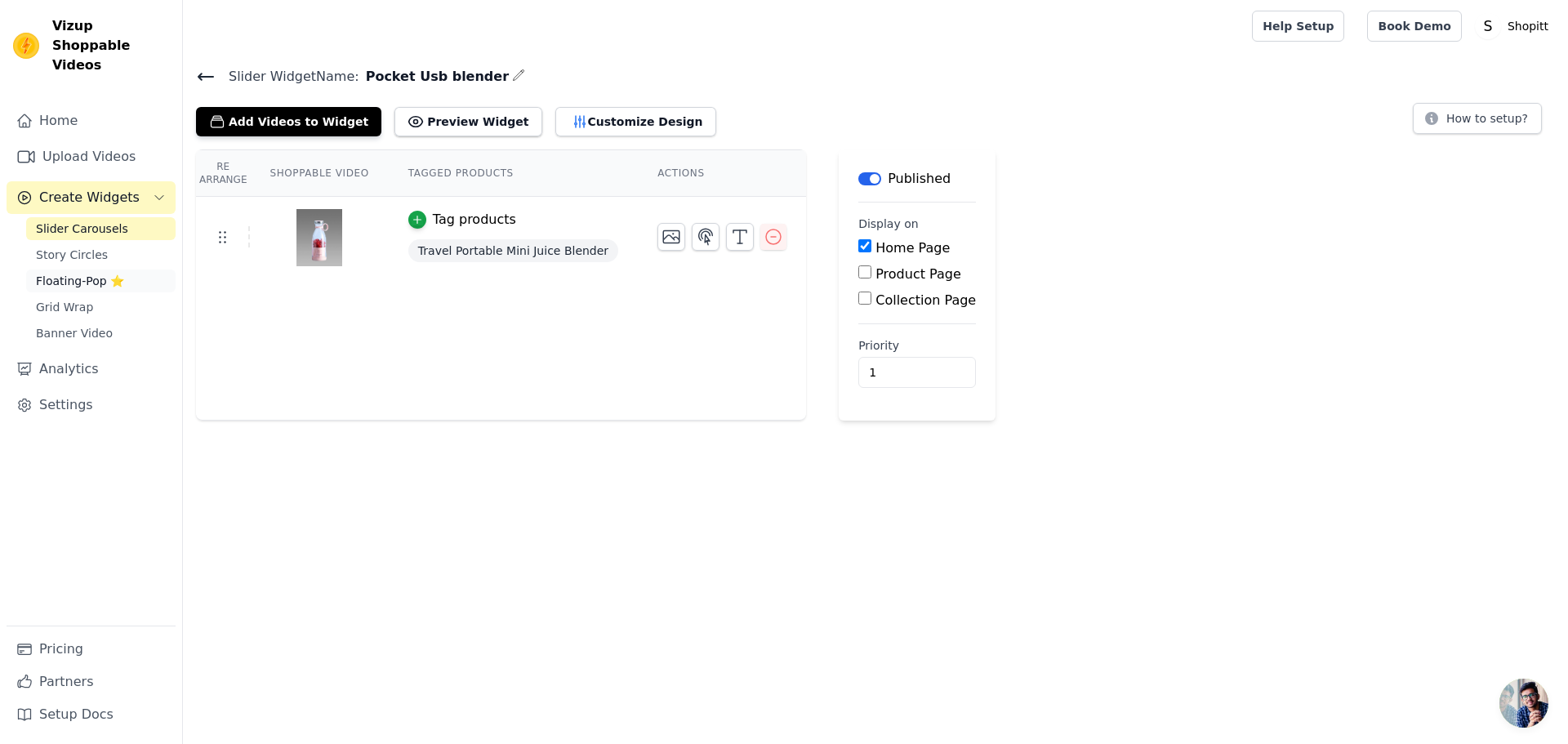
click at [88, 273] on span "Floating-Pop ⭐" at bounding box center [80, 281] width 88 height 17
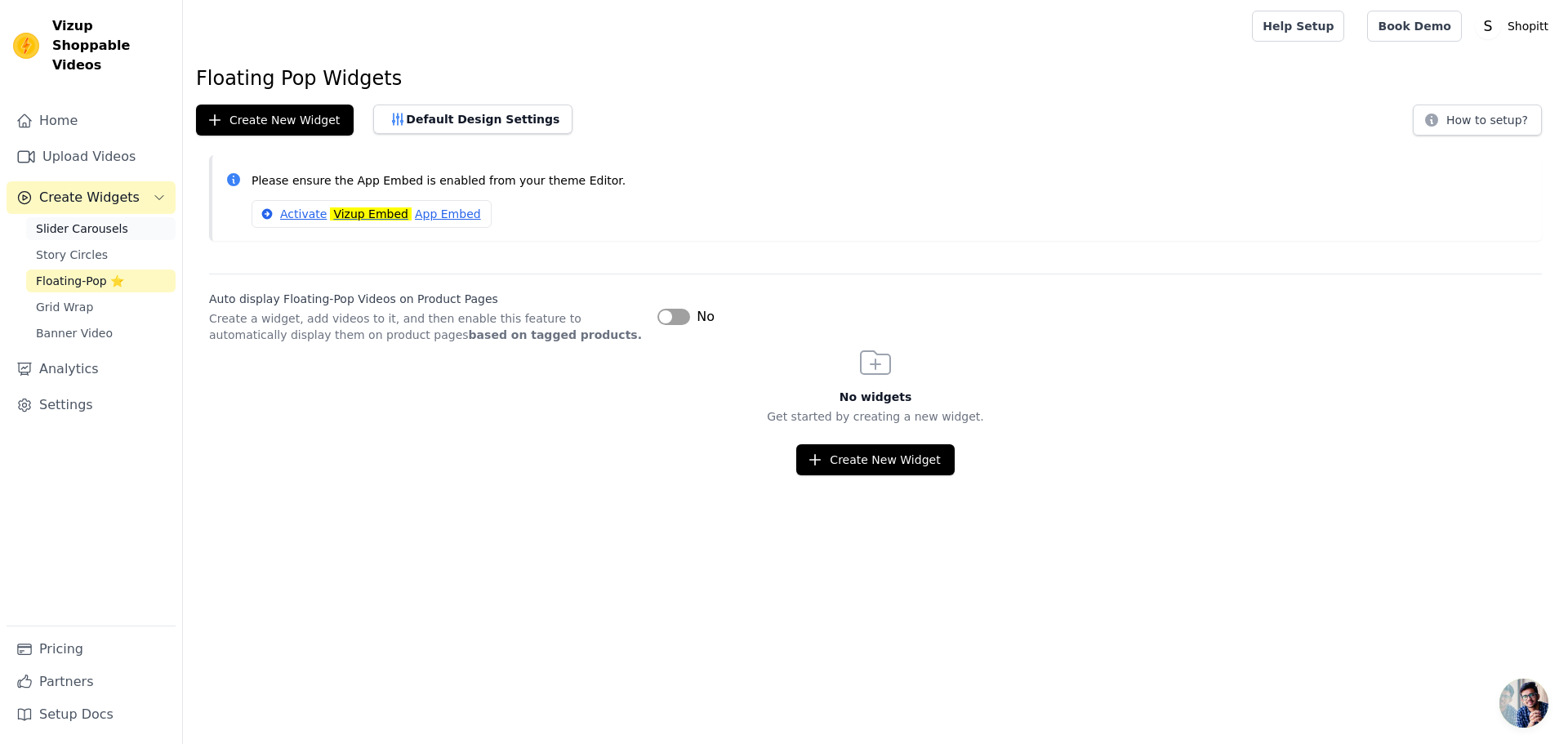
click at [65, 221] on span "Slider Carousels" at bounding box center [82, 229] width 92 height 17
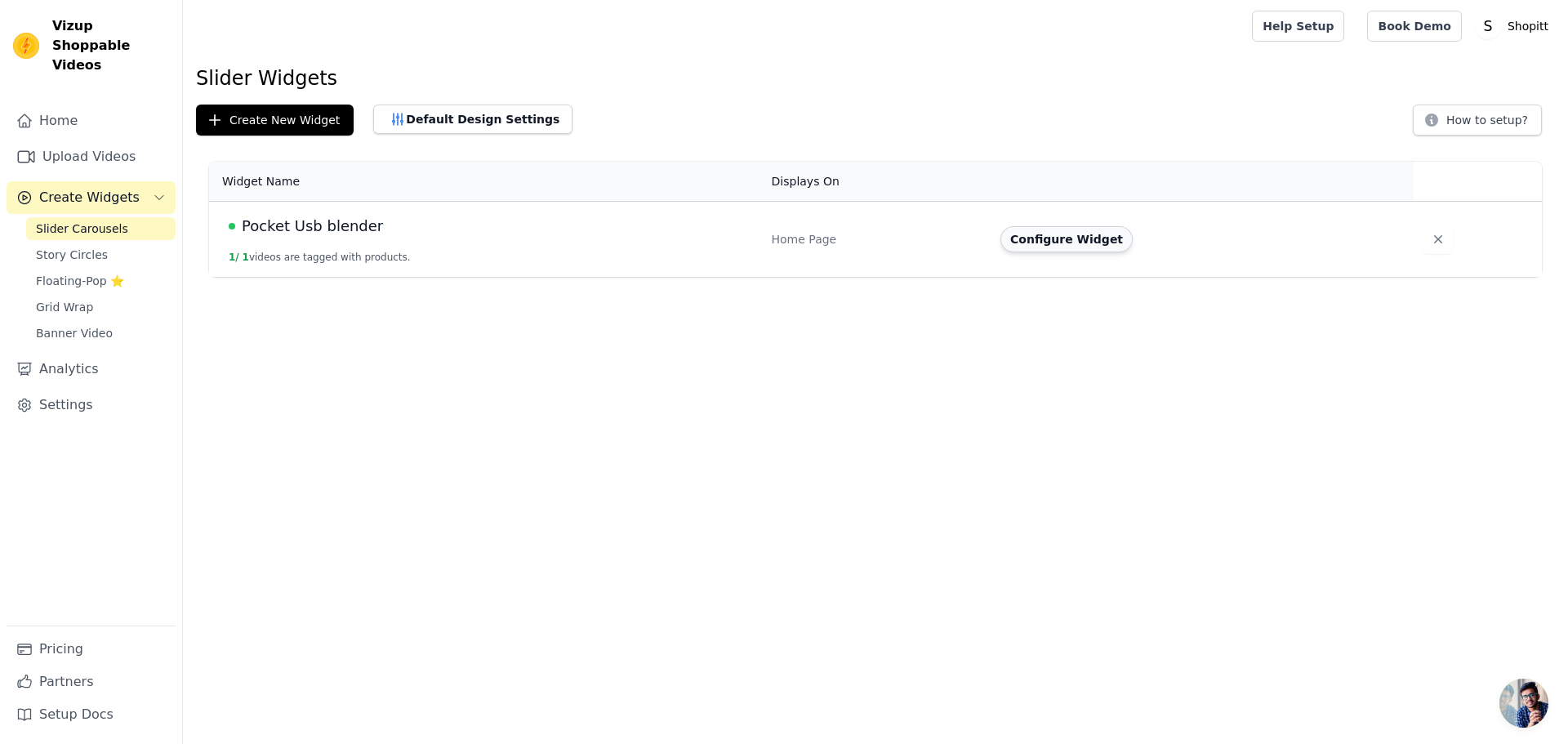
click at [1038, 240] on button "Configure Widget" at bounding box center [1066, 239] width 132 height 26
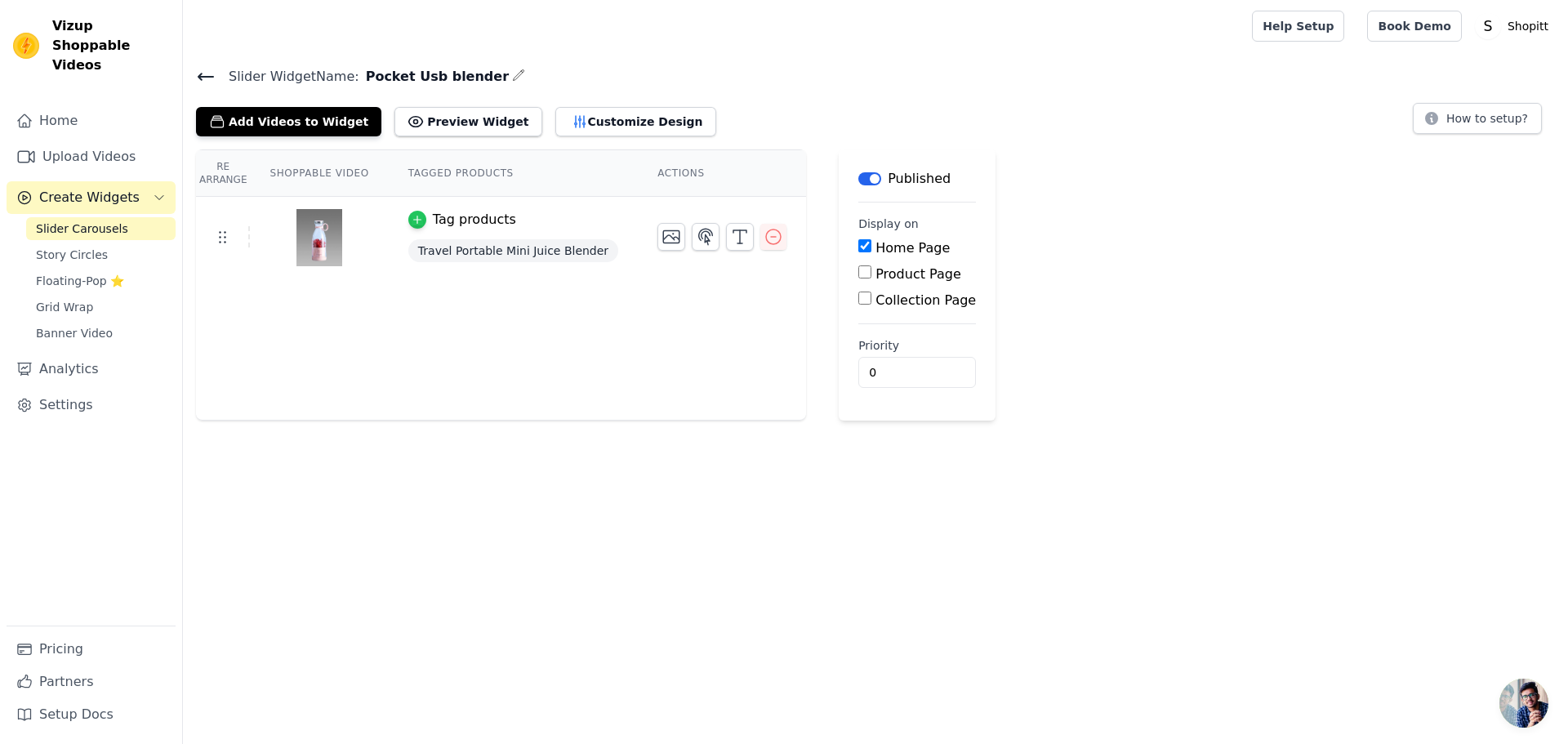
click at [414, 217] on icon "button" at bounding box center [417, 220] width 7 height 7
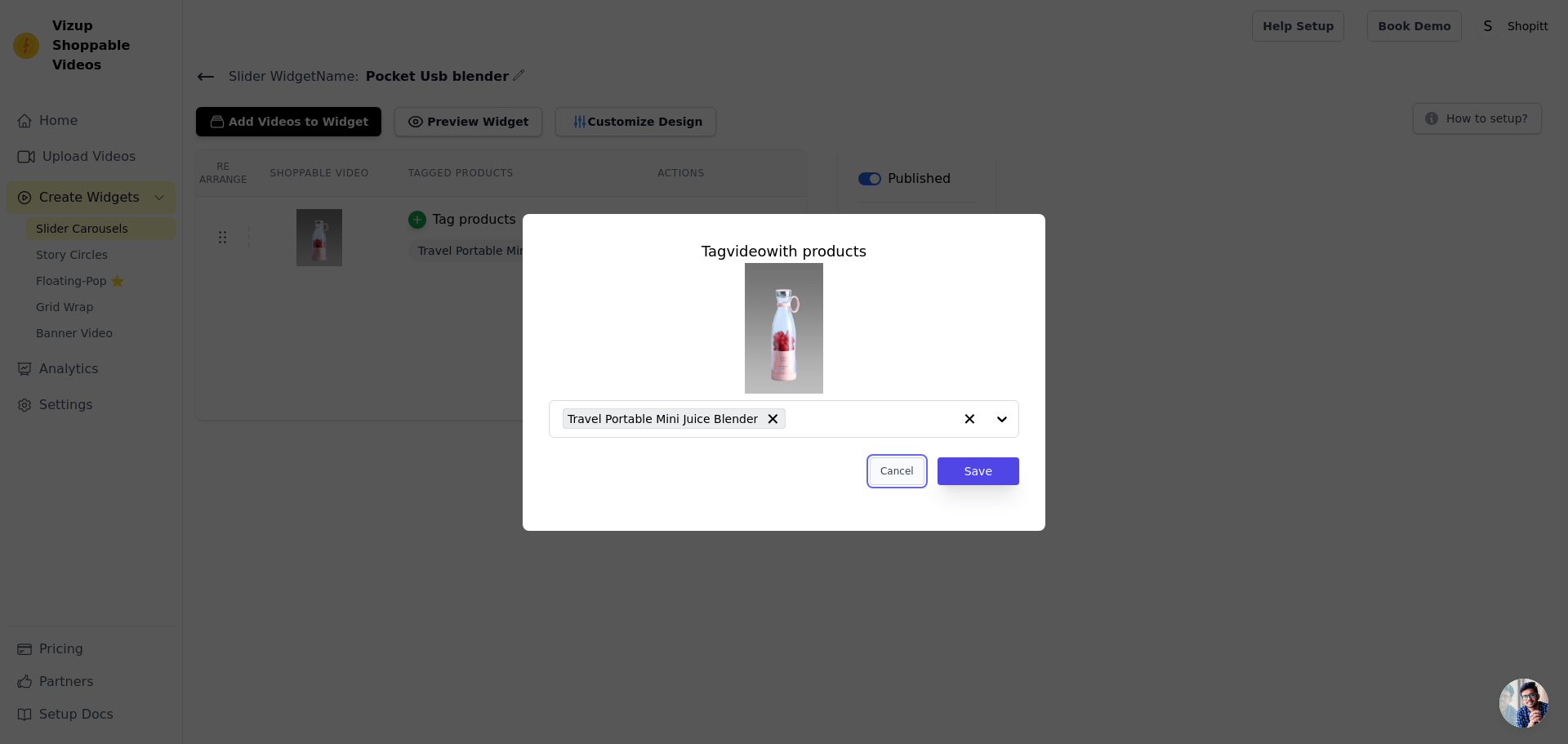
click at [899, 474] on button "Cancel" at bounding box center [897, 472] width 55 height 28
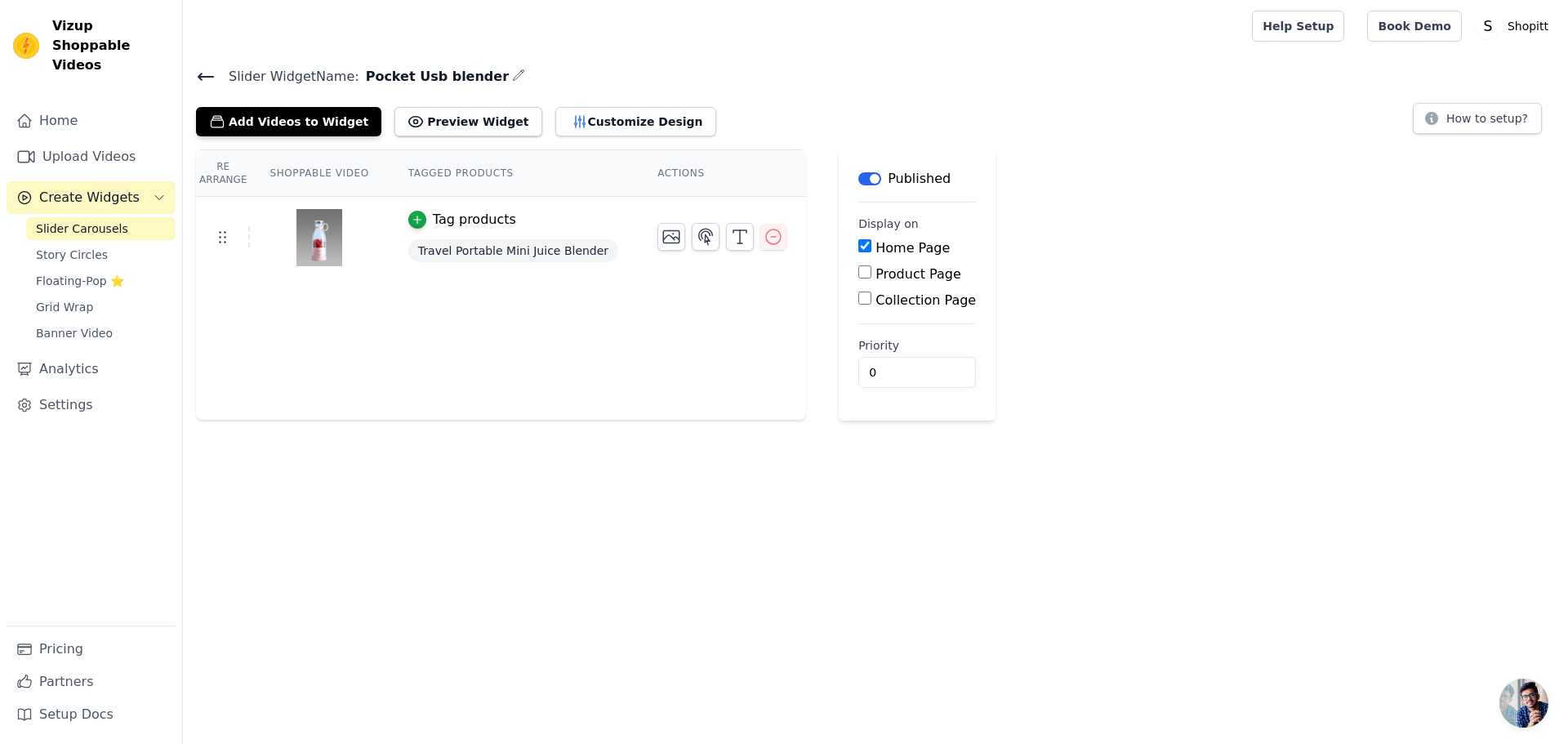
click at [315, 173] on th "Shoppable Video" at bounding box center [319, 173] width 138 height 47
click at [426, 177] on th "Tagged Products" at bounding box center [513, 173] width 249 height 47
click at [663, 232] on icon "button" at bounding box center [671, 238] width 17 height 12
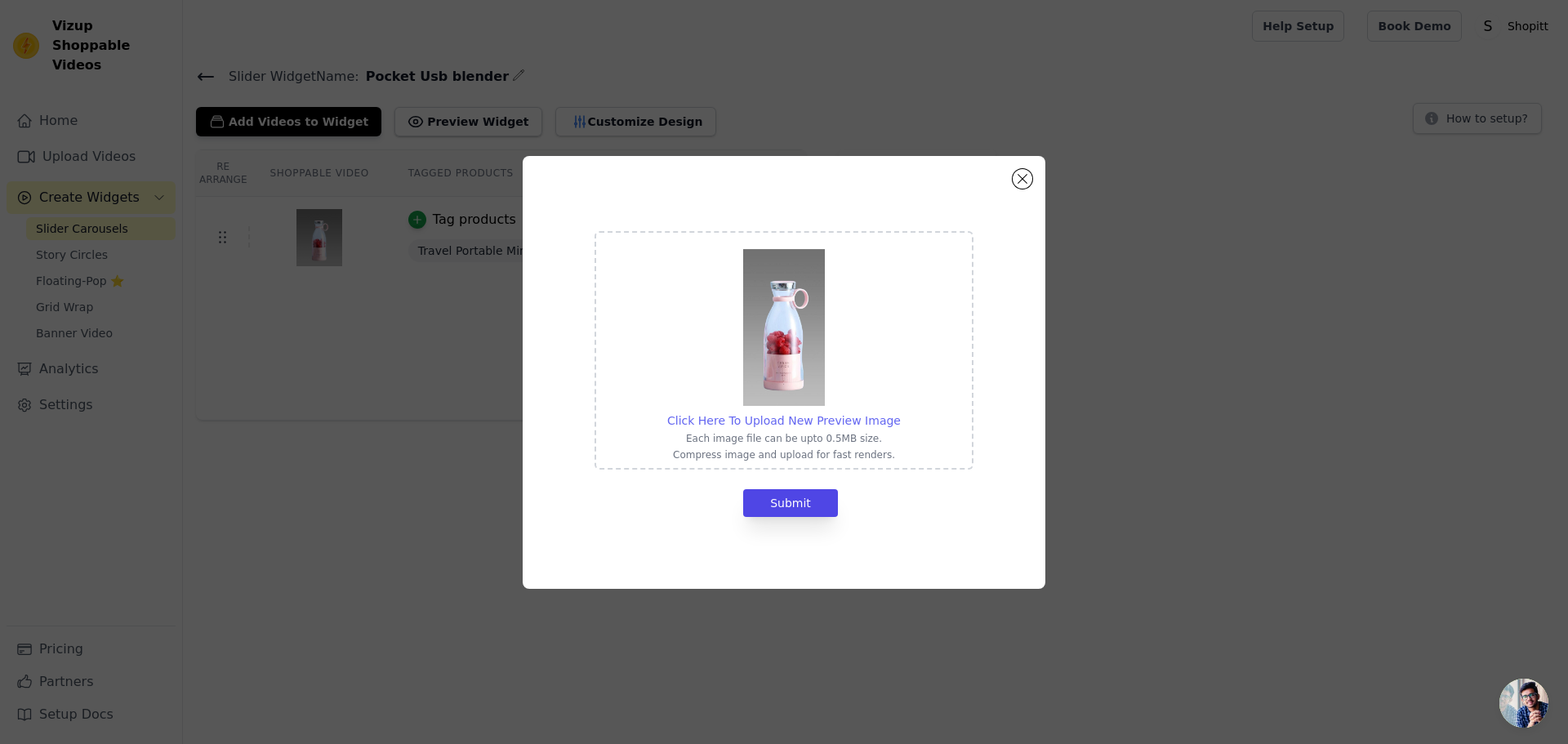
click at [788, 424] on span "Click Here To Upload New Preview Image" at bounding box center [783, 421] width 233 height 13
click at [900, 413] on input "Click Here To Upload New Preview Image Each image file can be upto 0.5MB size. …" at bounding box center [900, 412] width 1 height 1
type input "C:\fakepath\4641944301.jpeg"
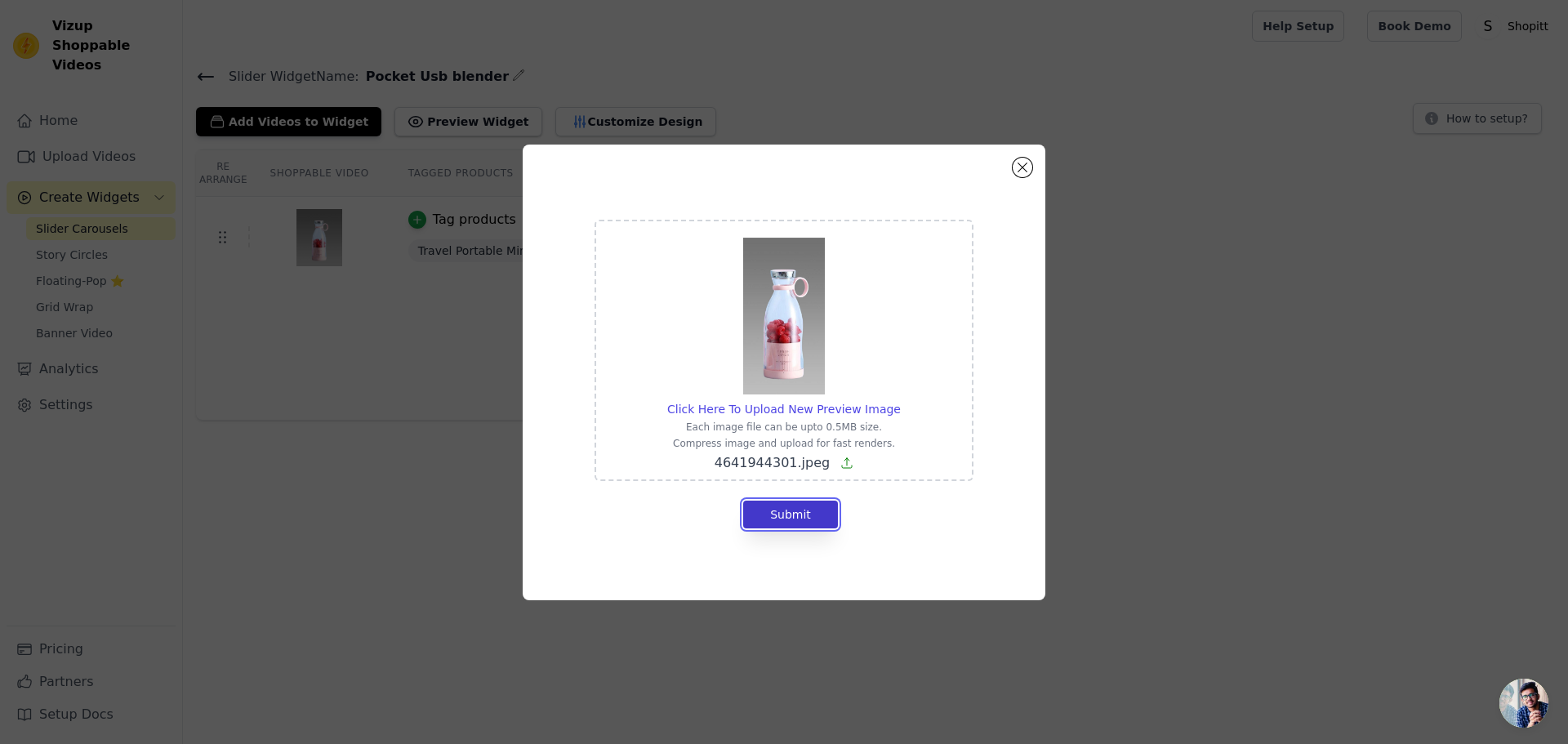
click at [804, 519] on button "Submit" at bounding box center [791, 515] width 95 height 28
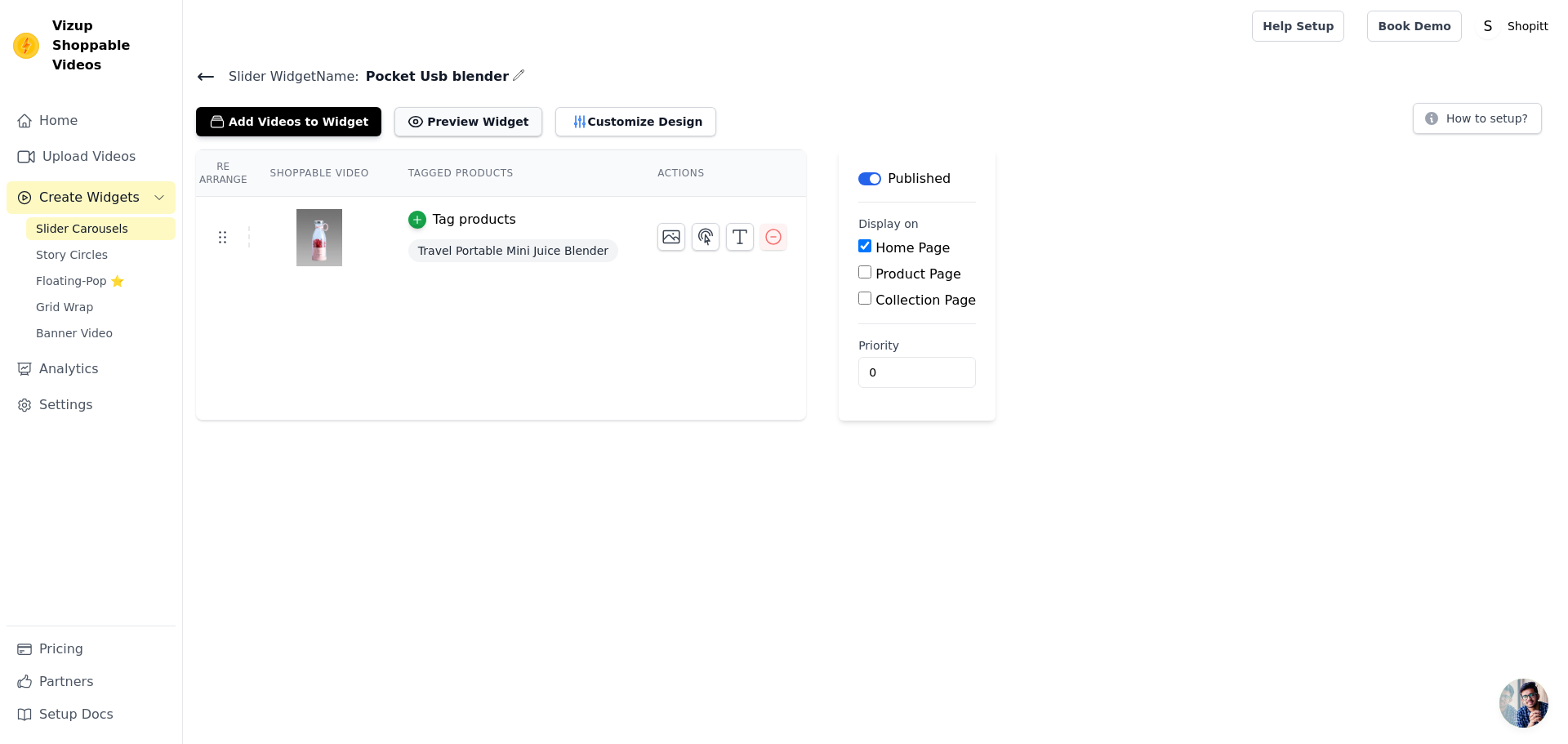
click at [463, 109] on button "Preview Widget" at bounding box center [467, 122] width 147 height 29
click at [555, 109] on button "Customize Design" at bounding box center [635, 122] width 161 height 29
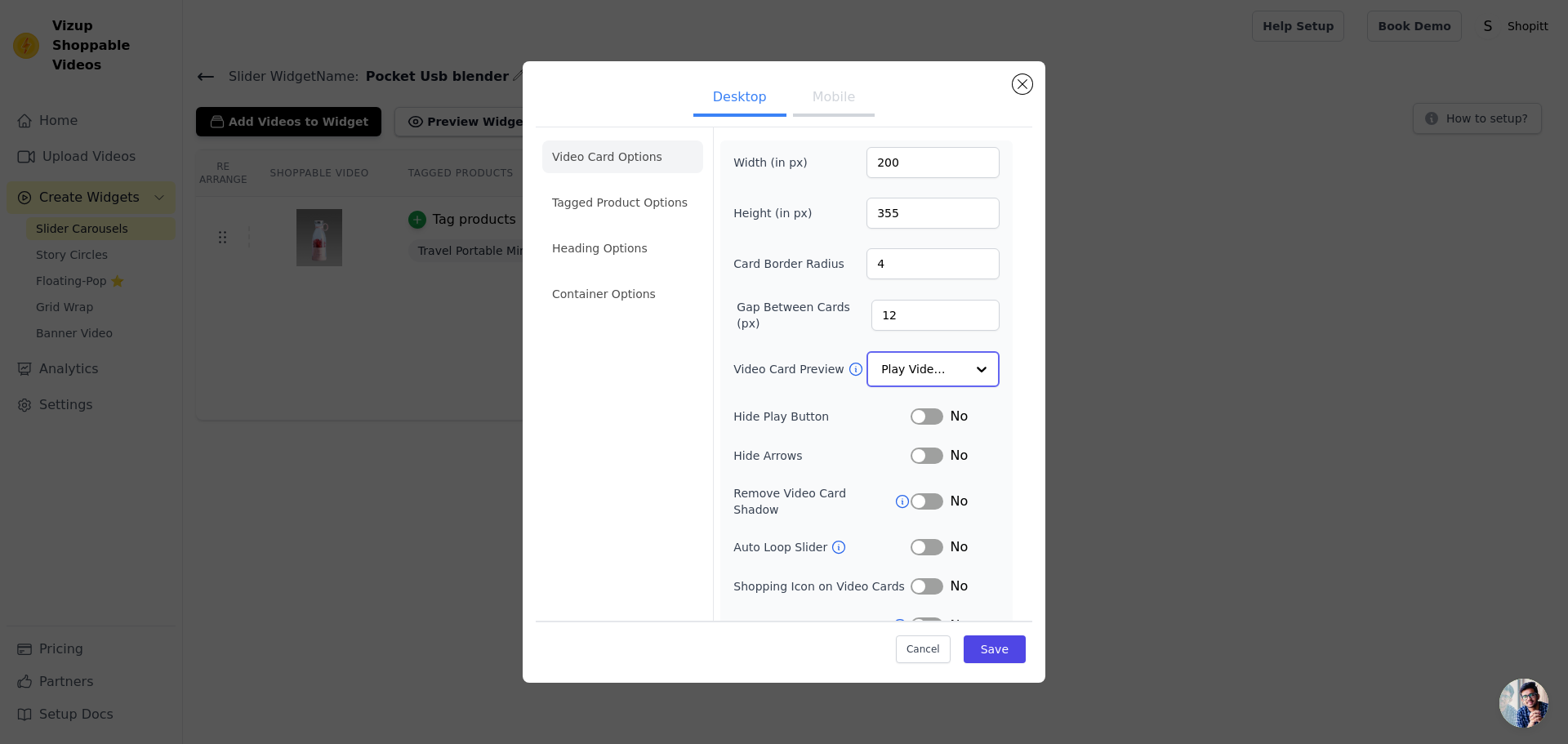
click at [925, 379] on input "Video Card Preview" at bounding box center [923, 369] width 84 height 33
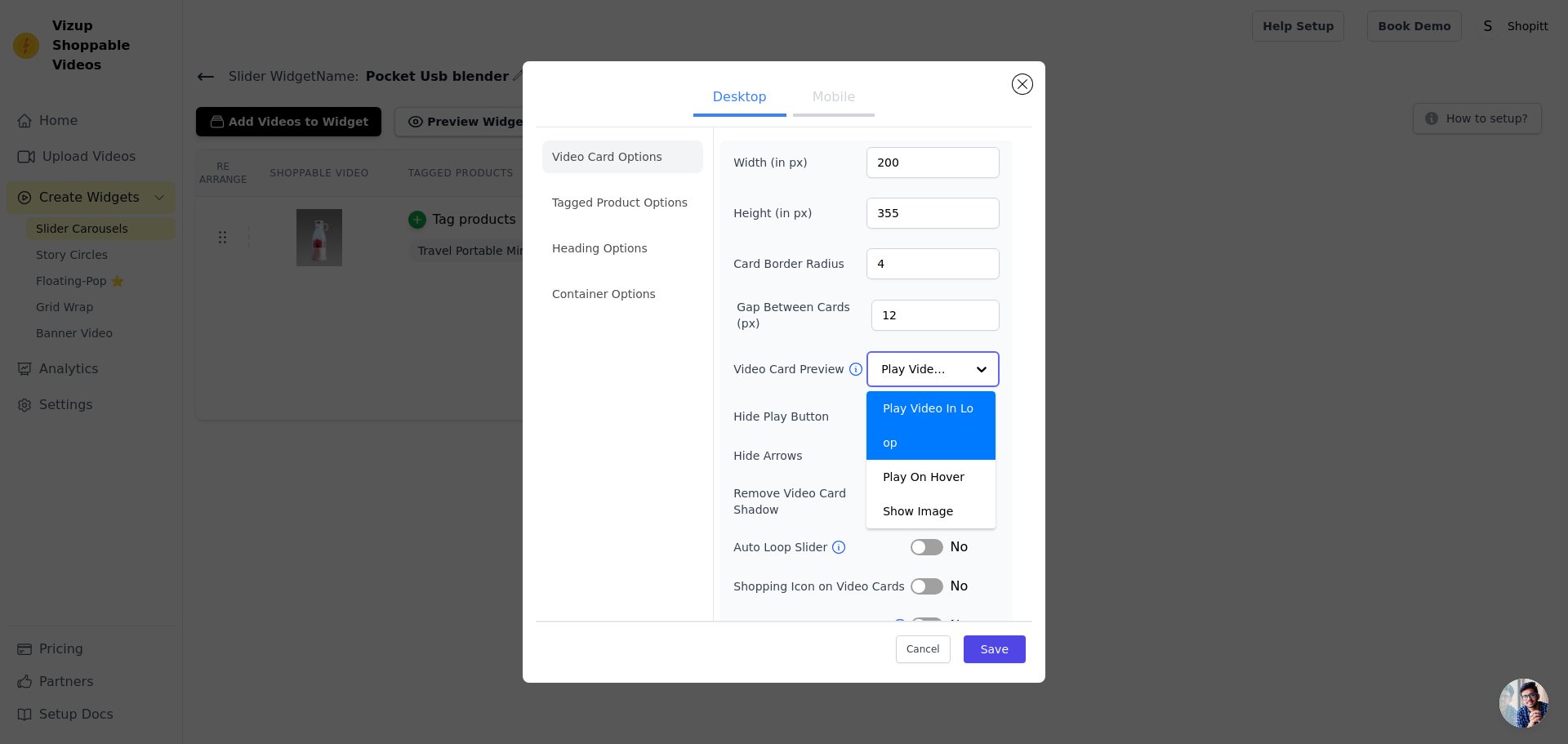
click at [946, 372] on input "Video Card Preview" at bounding box center [923, 369] width 84 height 33
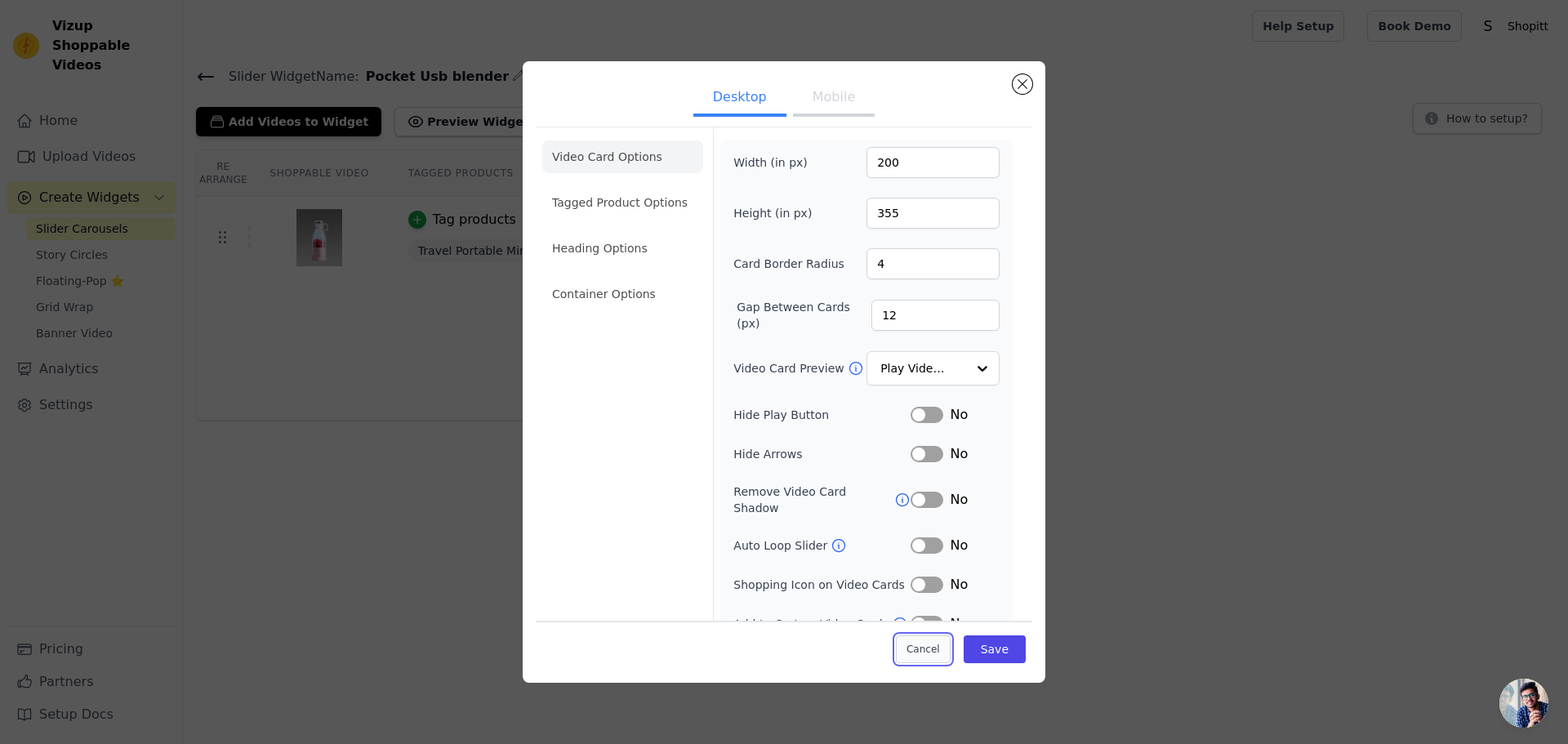
click at [913, 650] on button "Cancel" at bounding box center [923, 650] width 55 height 28
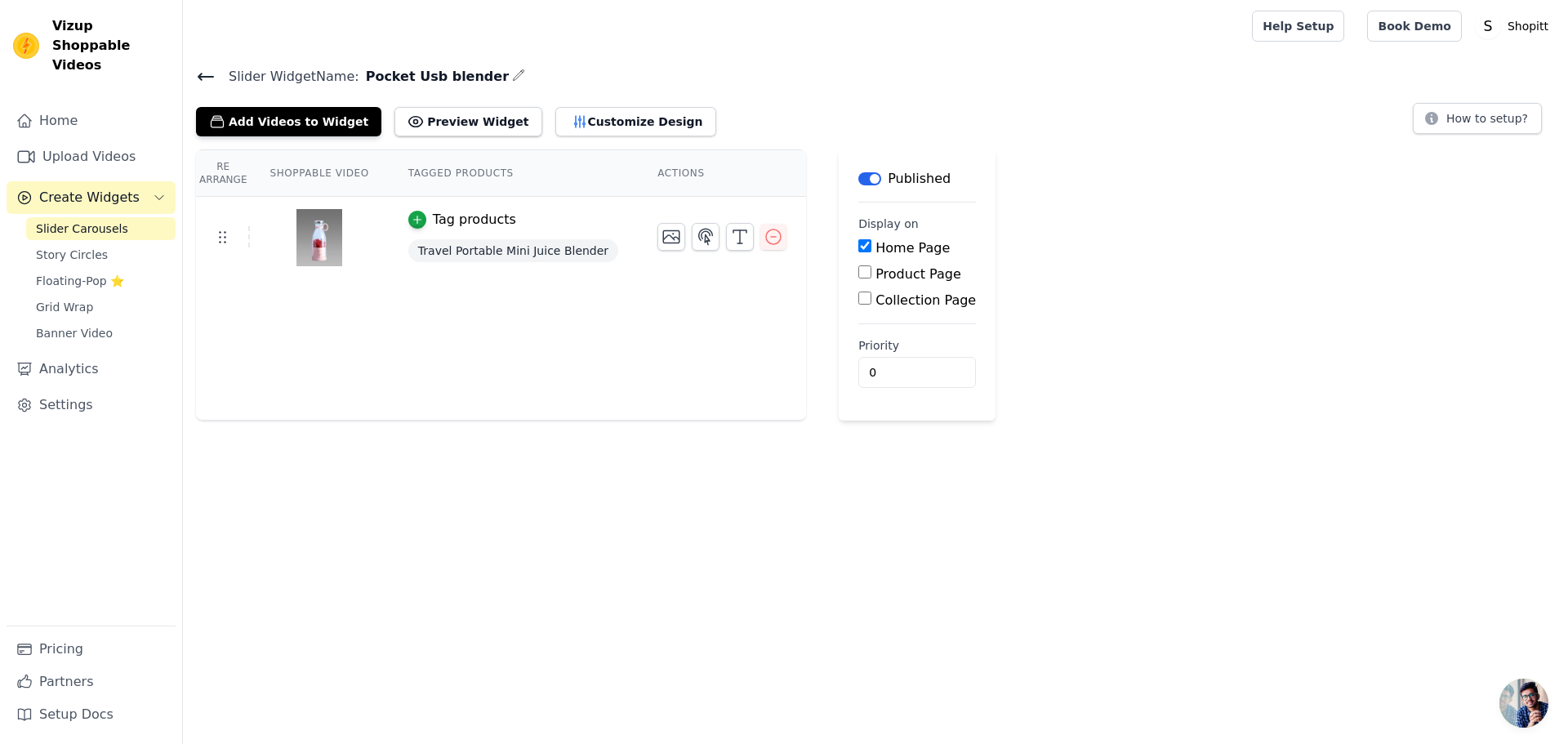
click at [858, 275] on input "Product Page" at bounding box center [864, 272] width 13 height 13
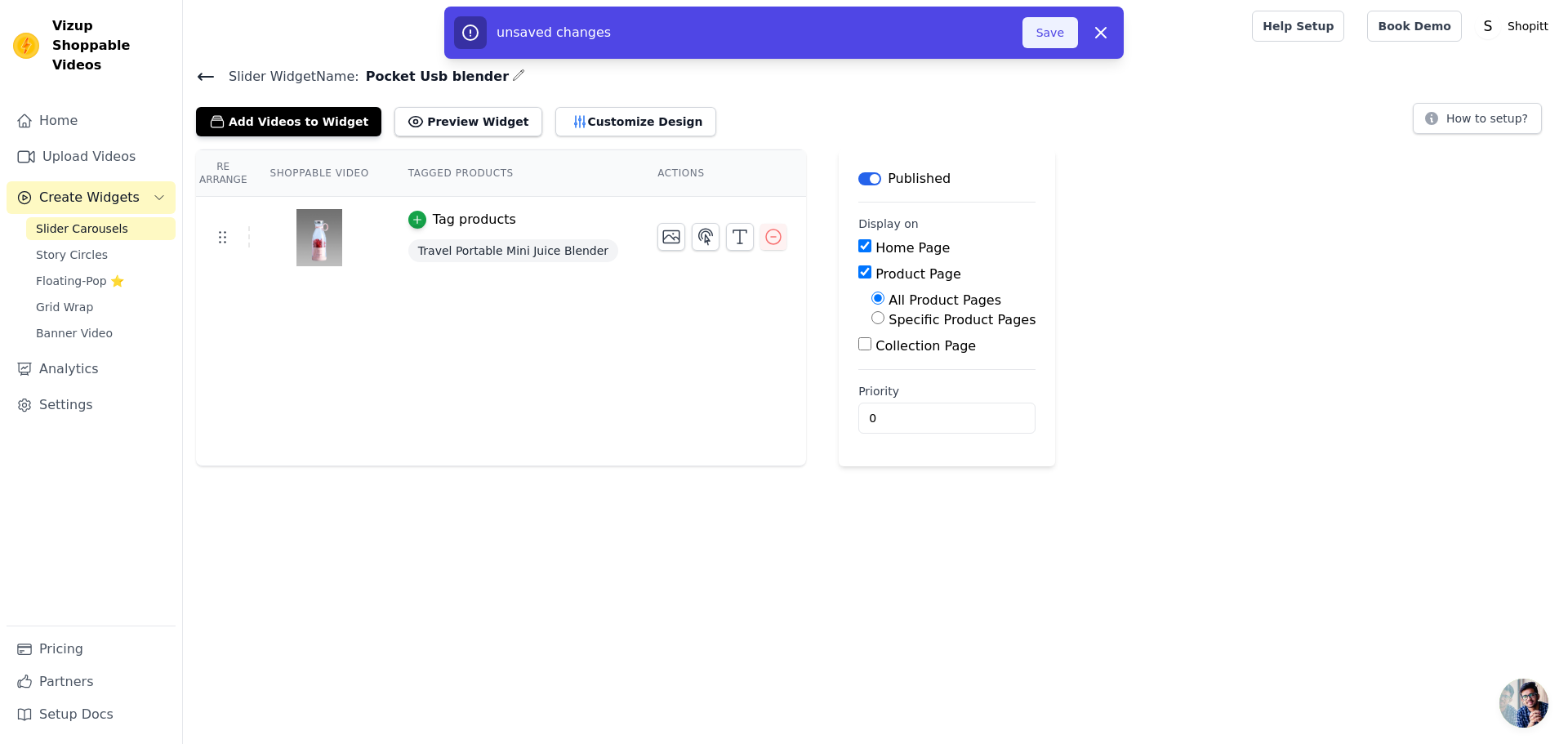
click at [1039, 24] on button "Save" at bounding box center [1050, 32] width 55 height 31
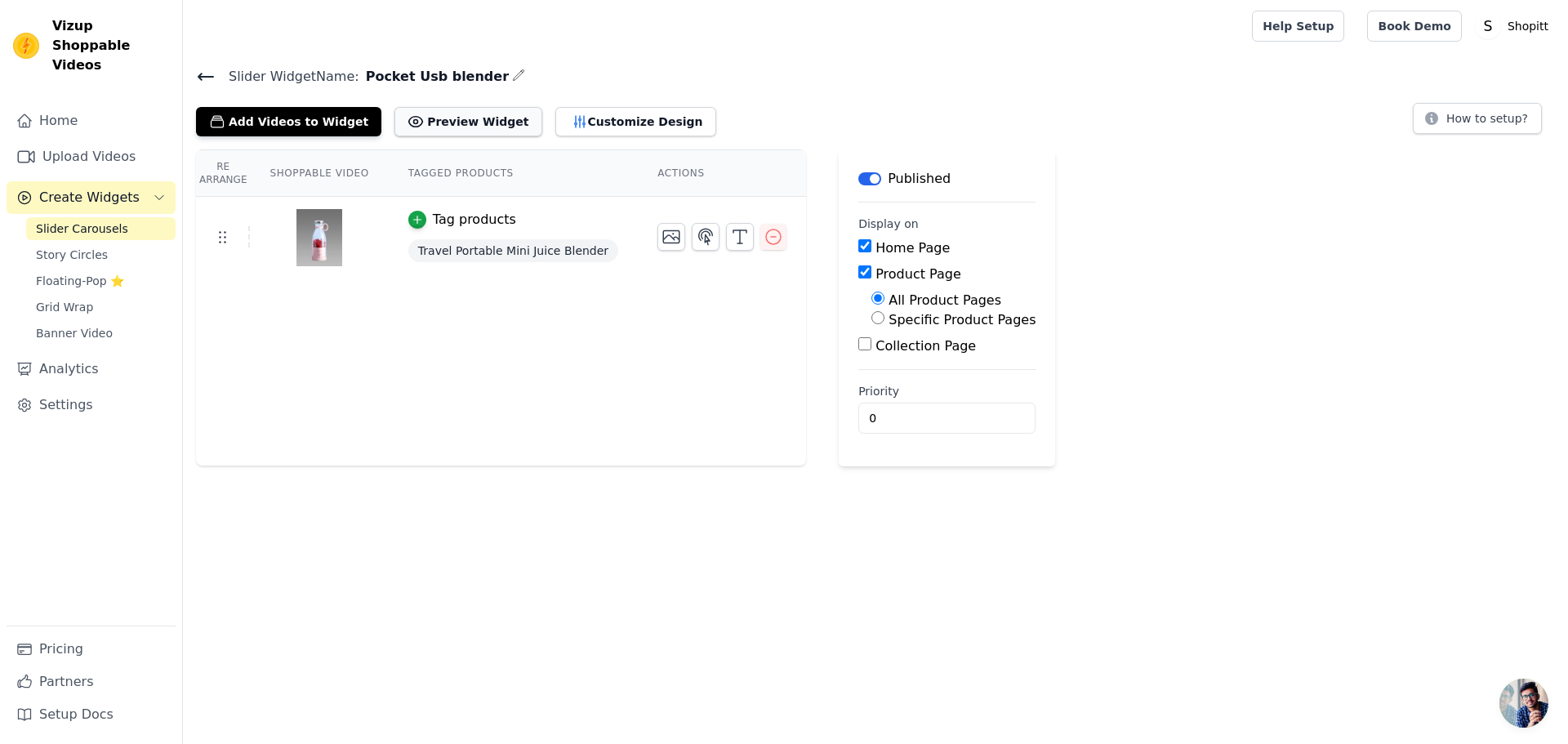
click at [437, 124] on button "Preview Widget" at bounding box center [467, 122] width 147 height 29
click at [858, 269] on input "Product Page" at bounding box center [864, 272] width 13 height 13
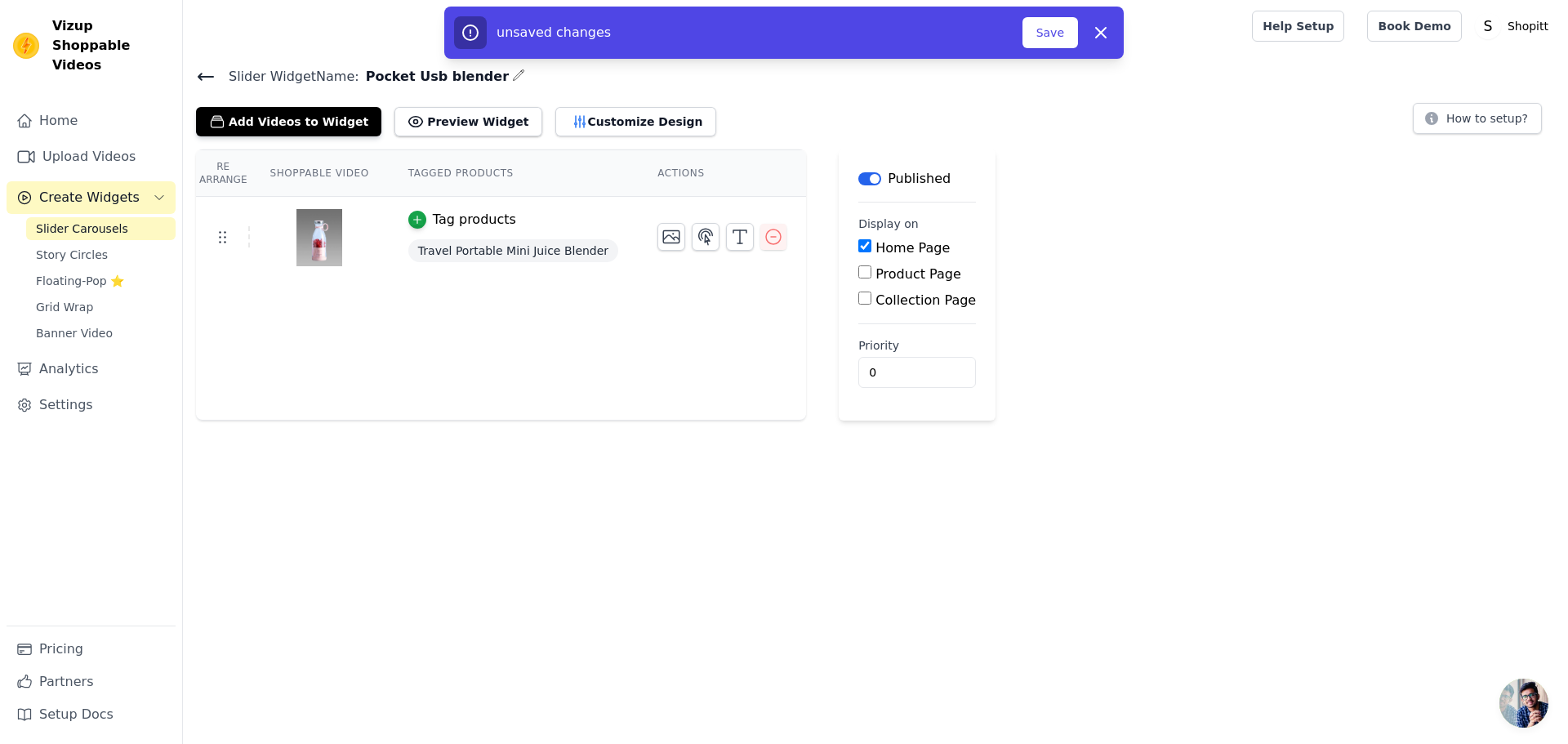
click at [858, 269] on input "Product Page" at bounding box center [864, 272] width 13 height 13
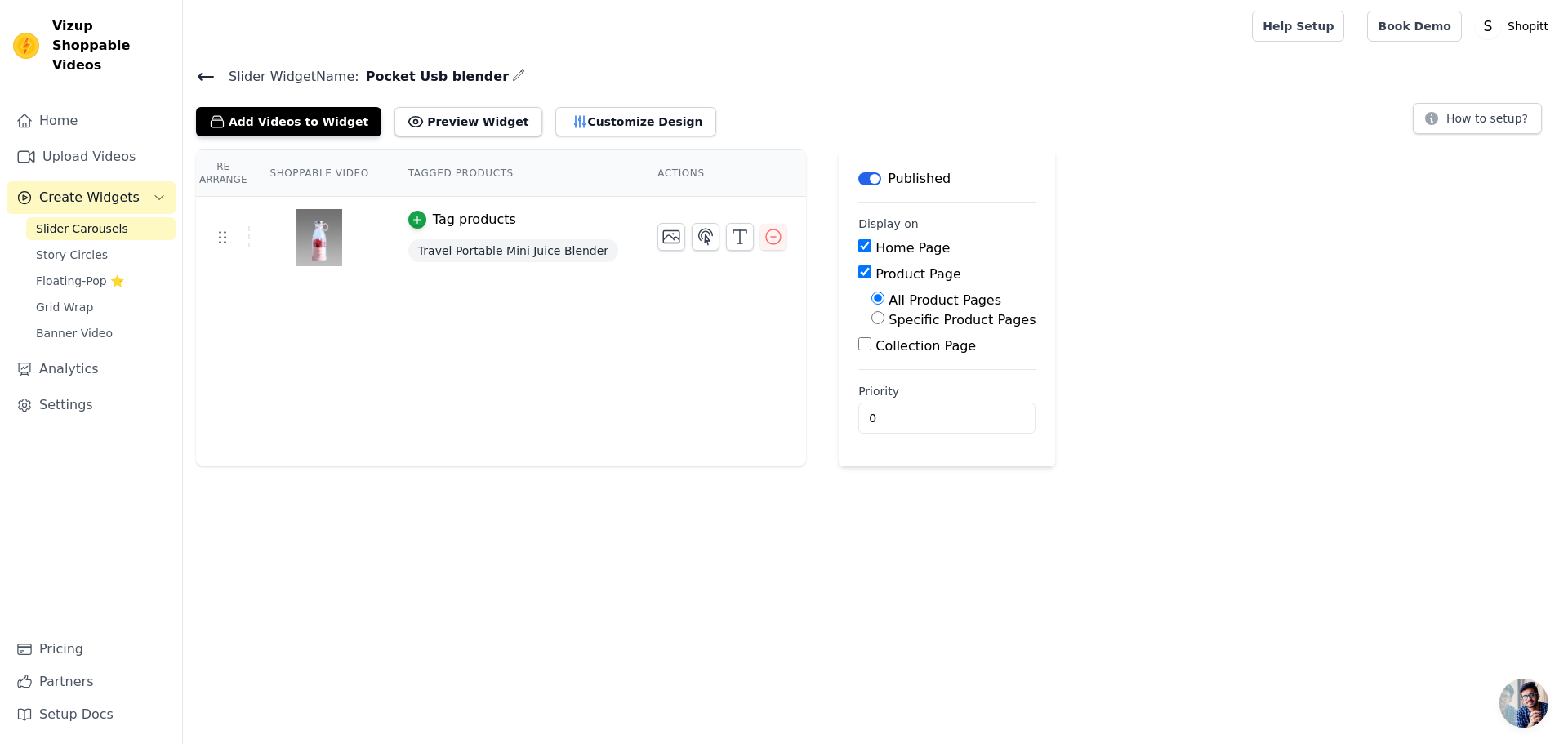
click at [858, 269] on input "Product Page" at bounding box center [864, 272] width 13 height 13
checkbox input "false"
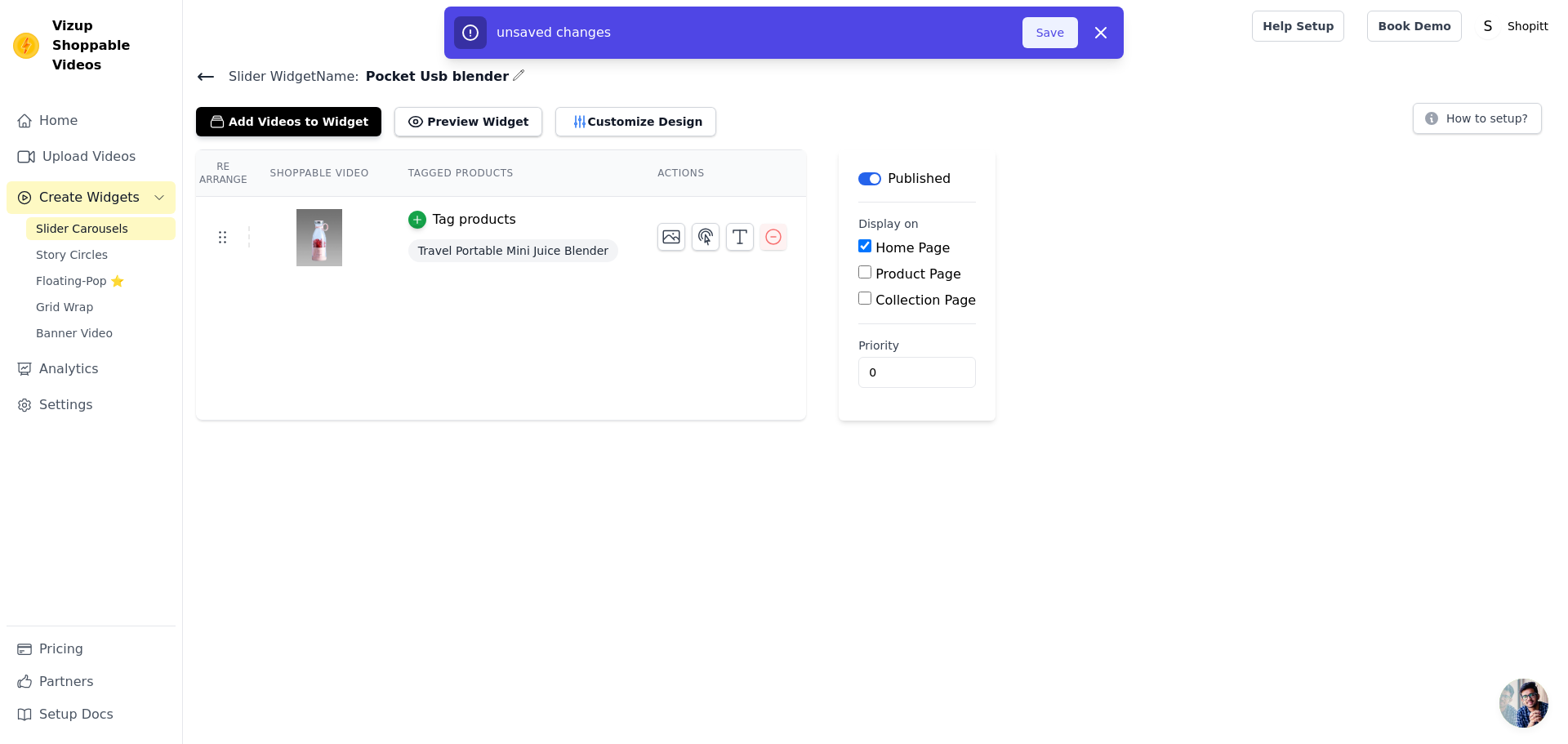
click at [1061, 40] on button "Save" at bounding box center [1050, 32] width 55 height 31
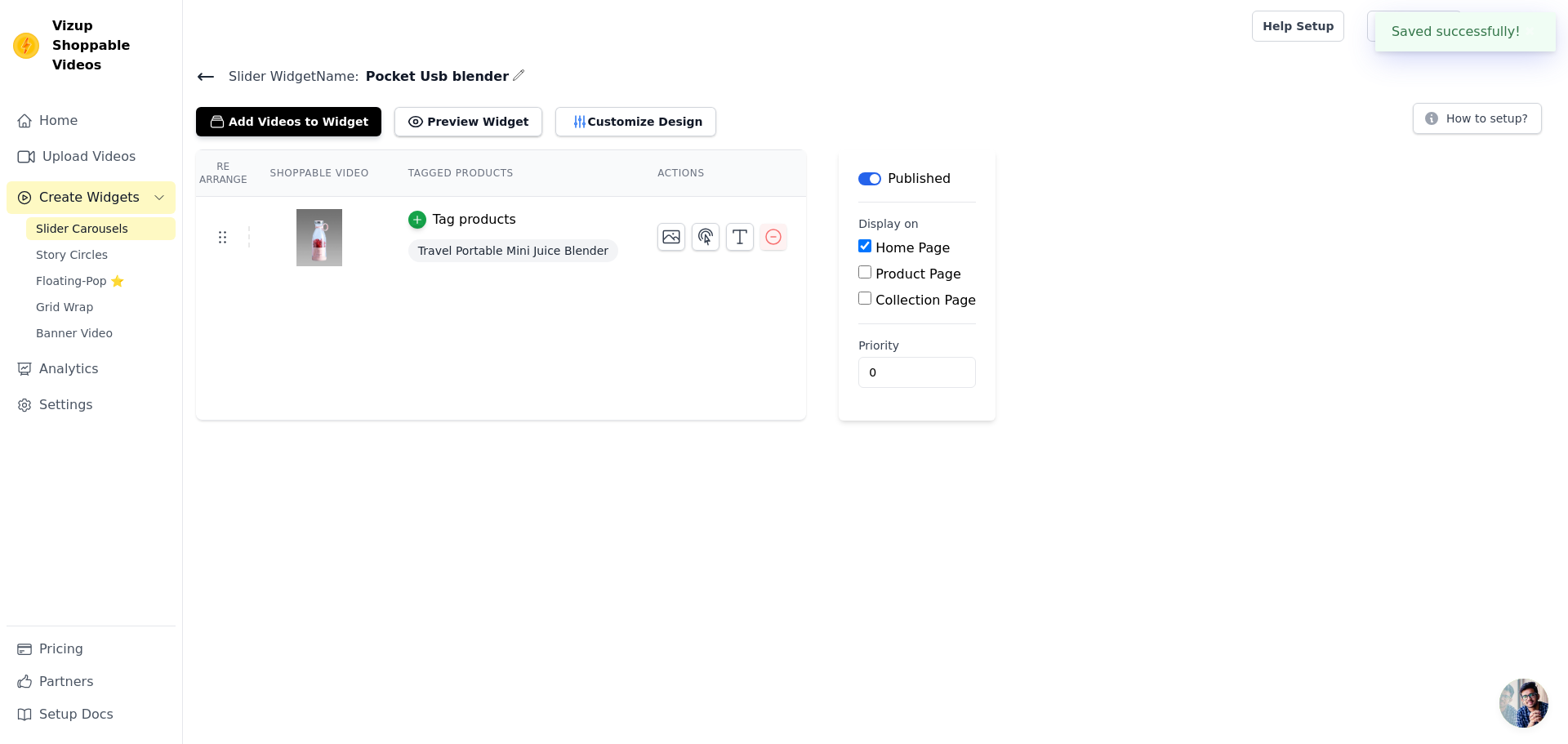
click at [322, 179] on th "Shoppable Video" at bounding box center [319, 173] width 138 height 47
click at [414, 171] on th "Tagged Products" at bounding box center [513, 173] width 249 height 47
click at [230, 239] on icon at bounding box center [222, 237] width 19 height 19
click at [222, 242] on icon at bounding box center [222, 237] width 19 height 19
click at [251, 239] on div at bounding box center [319, 238] width 136 height 78
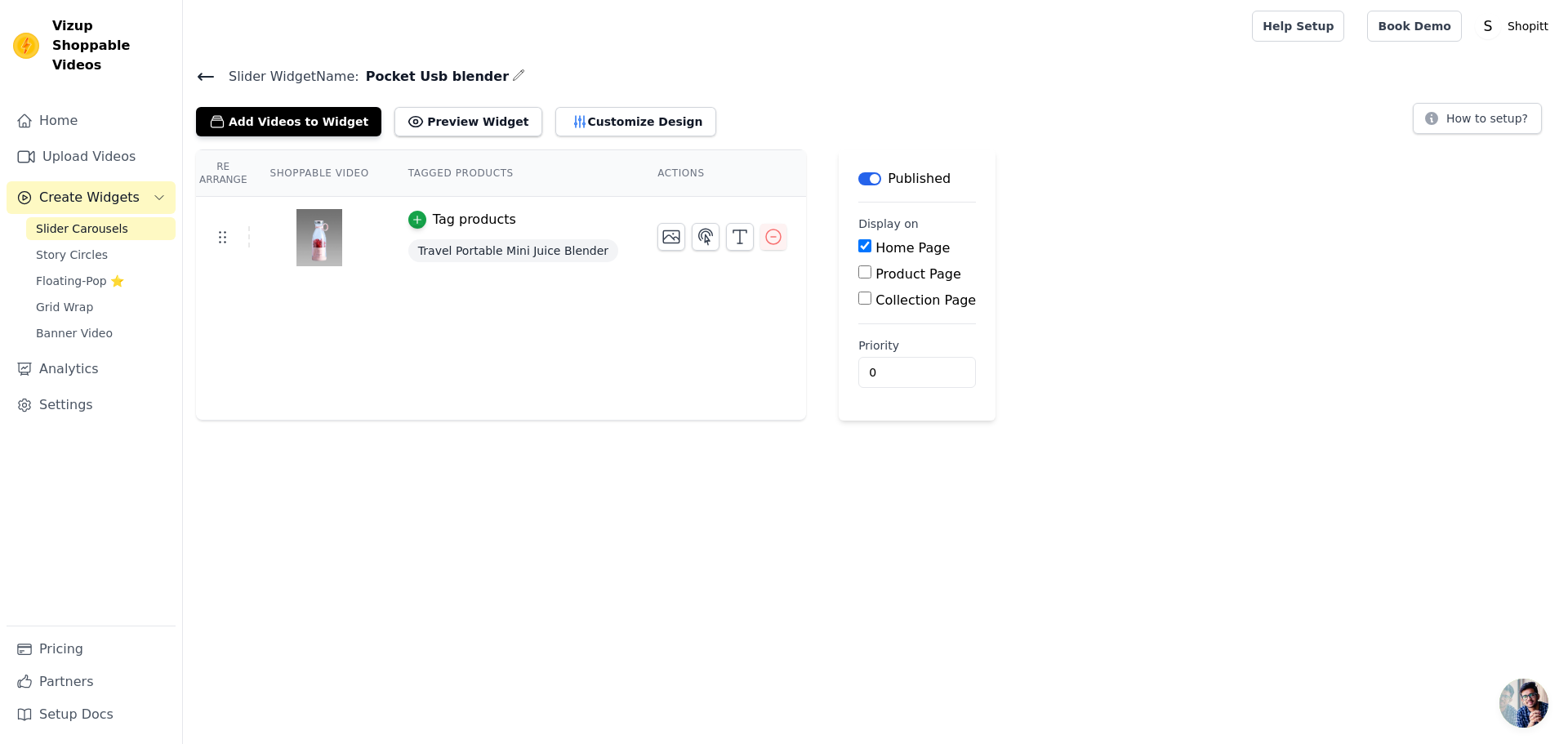
click at [204, 77] on icon at bounding box center [206, 77] width 19 height 19
